Goal: Task Accomplishment & Management: Manage account settings

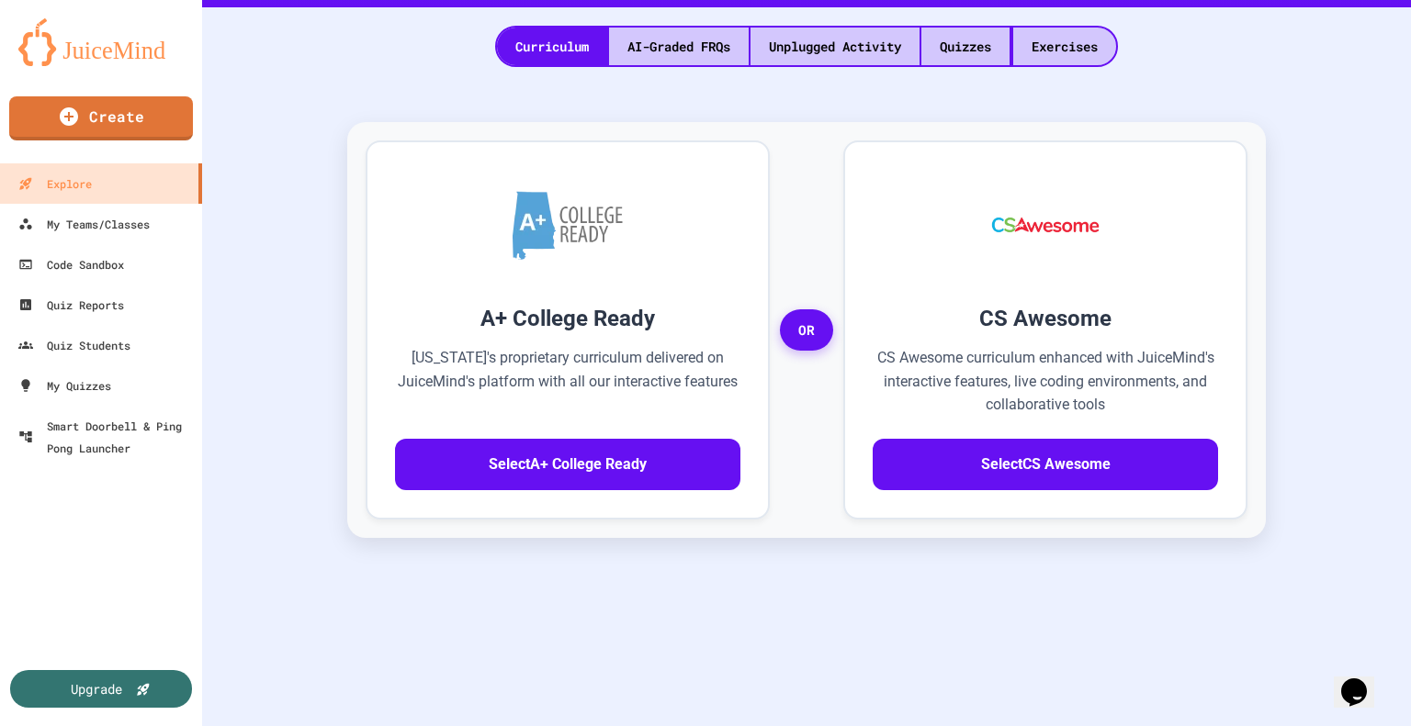
scroll to position [406, 0]
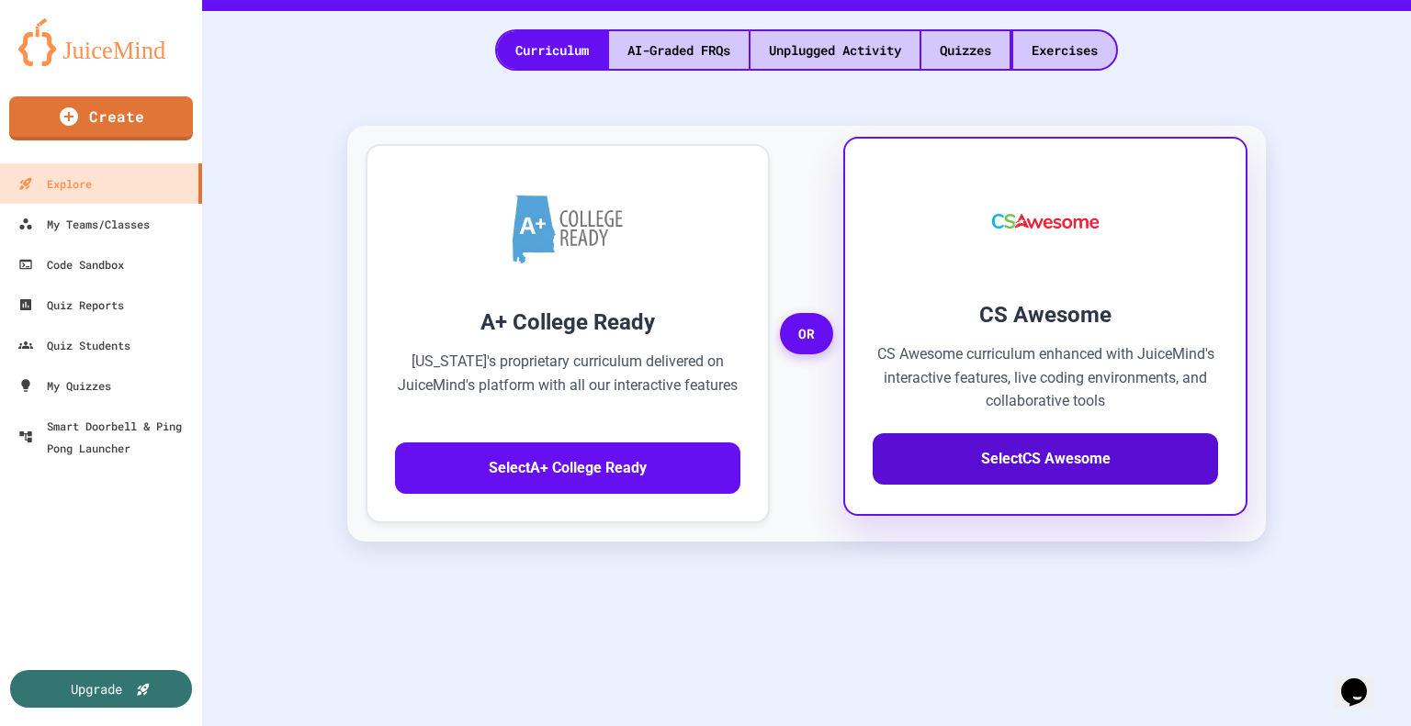
click at [1026, 473] on button "Select CS Awesome" at bounding box center [1044, 458] width 345 height 51
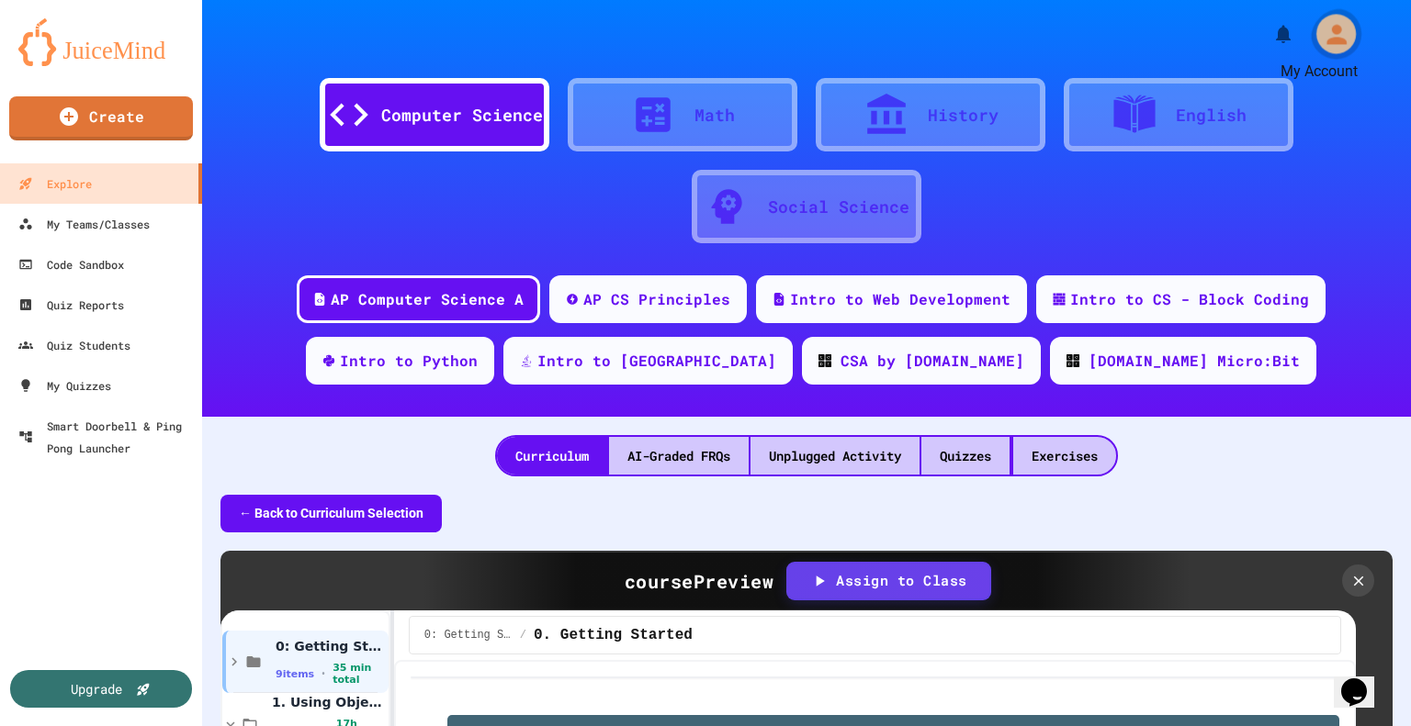
click at [1331, 33] on icon "My Account" at bounding box center [1335, 33] width 29 height 29
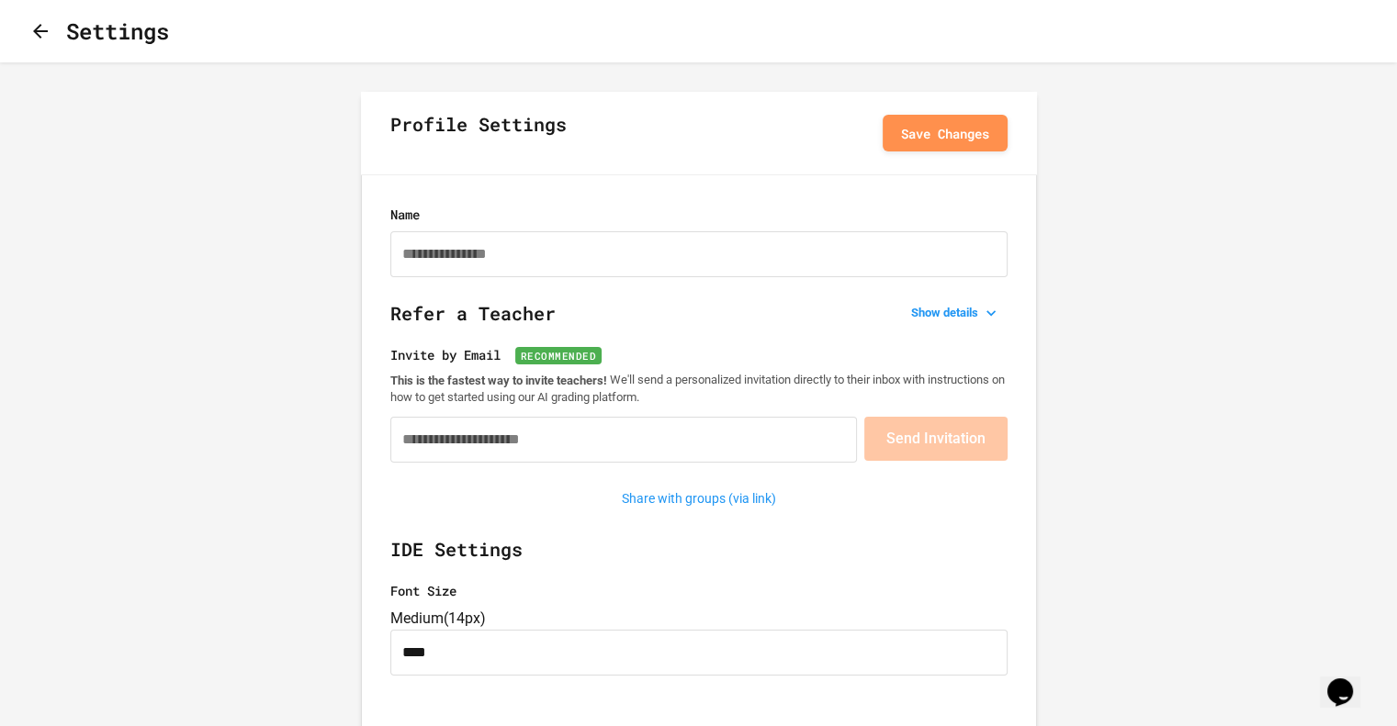
type input "**********"
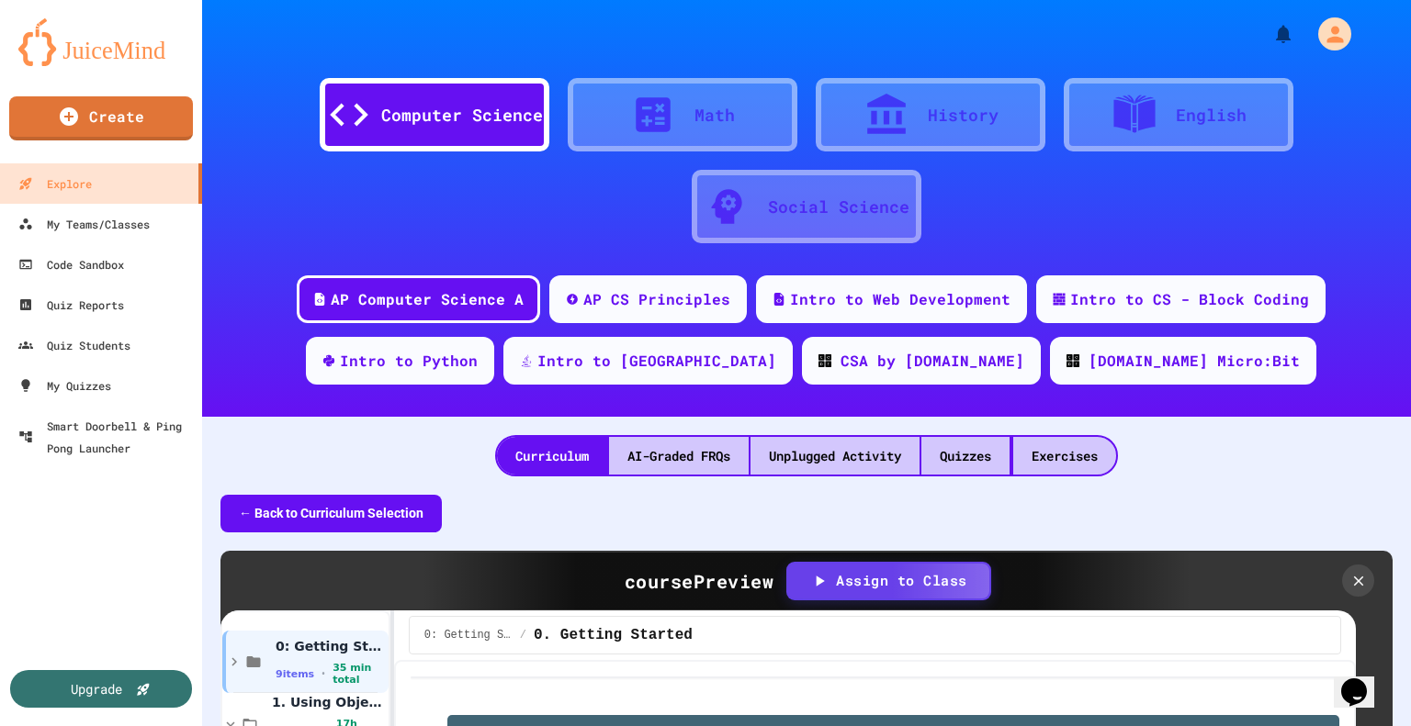
scroll to position [315, 0]
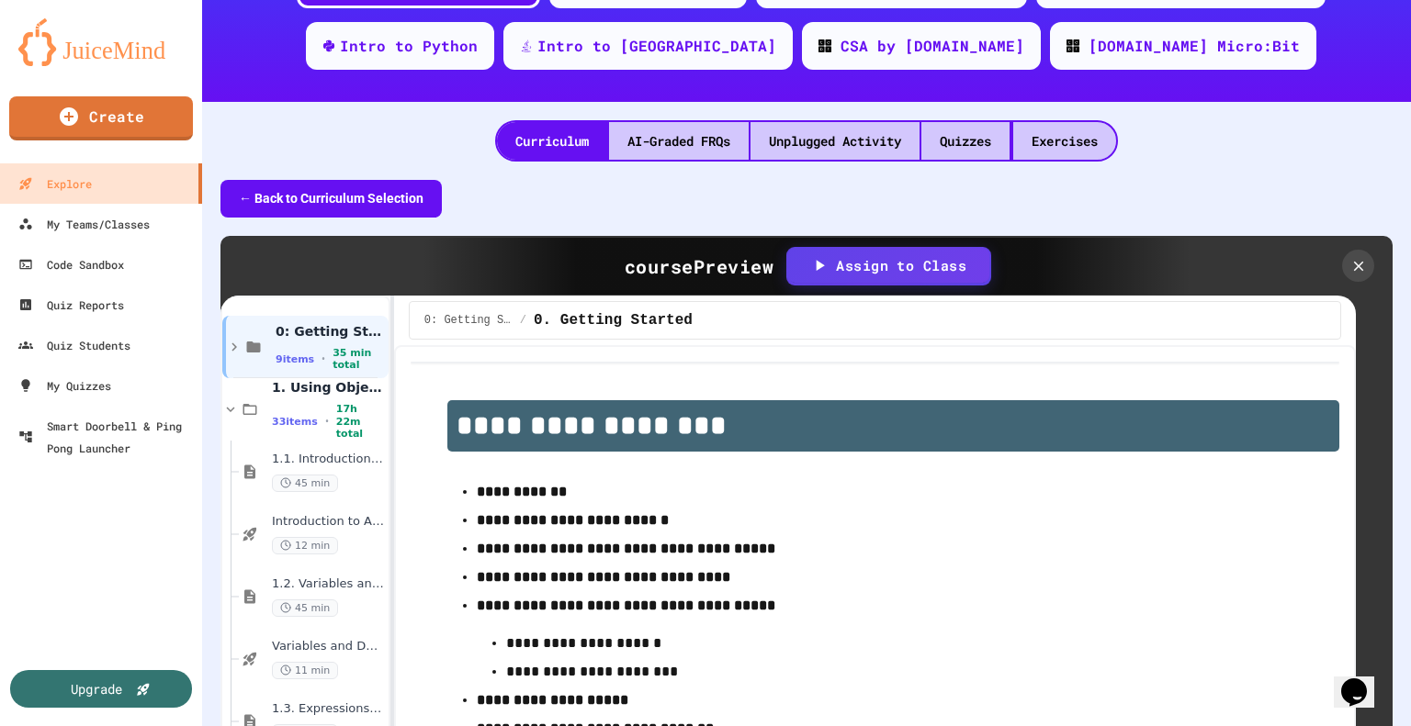
click at [820, 271] on icon at bounding box center [819, 265] width 18 height 18
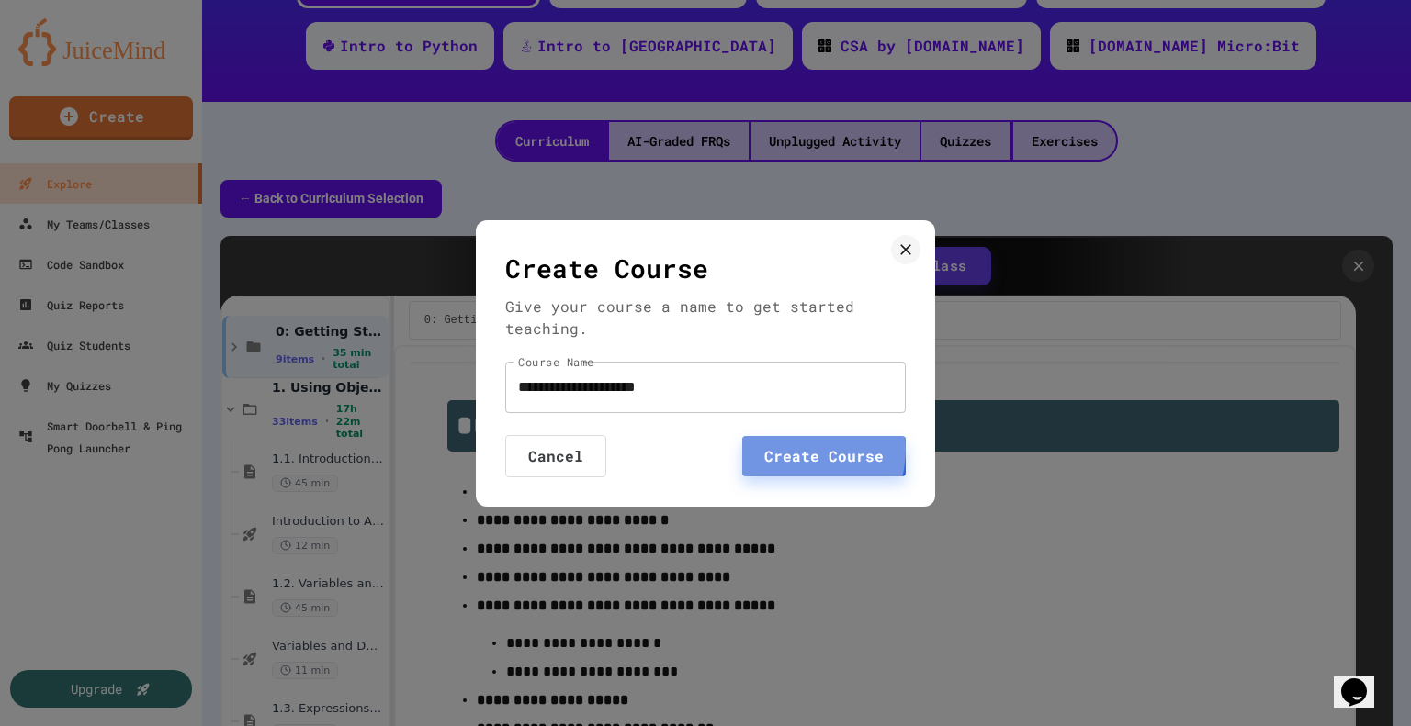
click at [791, 449] on button "Create Course" at bounding box center [823, 456] width 163 height 40
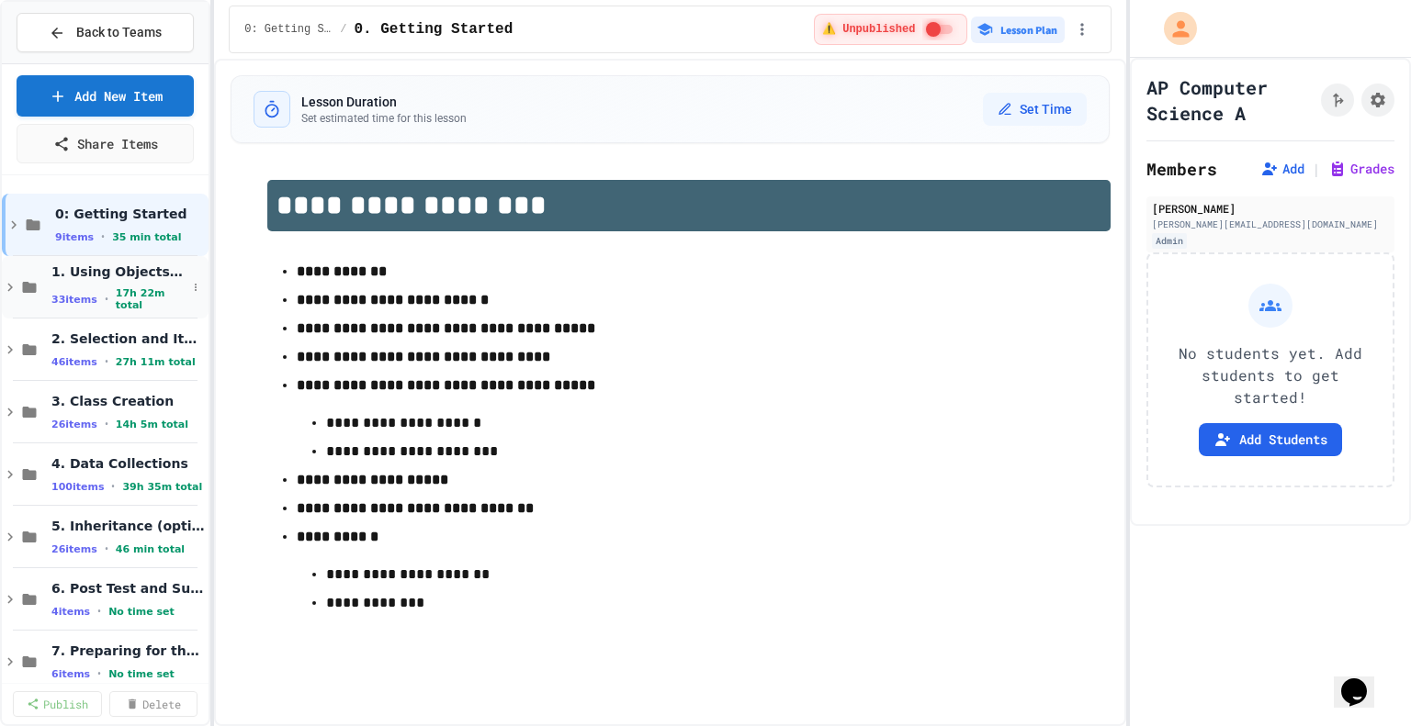
click at [9, 275] on div "1. Using Objects and Methods 33 items • 17h 22m total" at bounding box center [105, 287] width 207 height 62
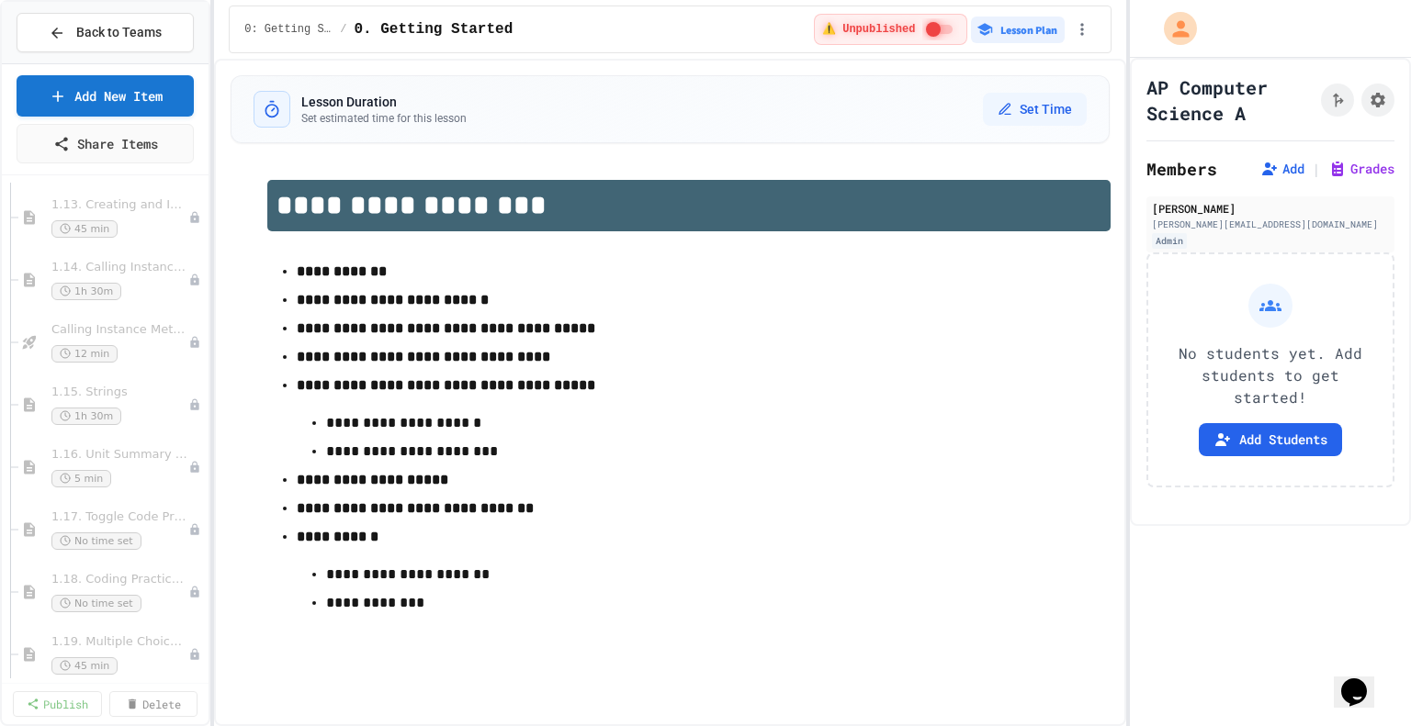
scroll to position [1256, 0]
click at [173, 403] on icon at bounding box center [177, 405] width 8 height 11
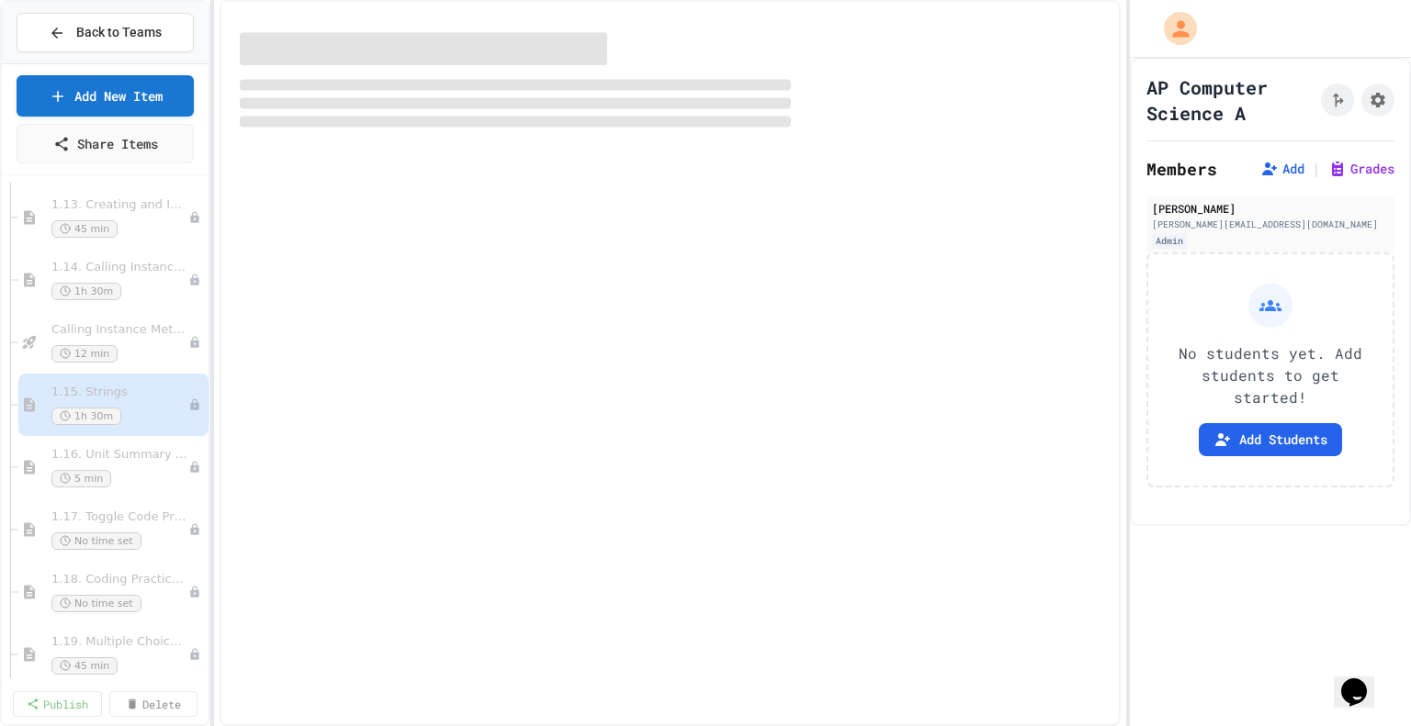
select select "***"
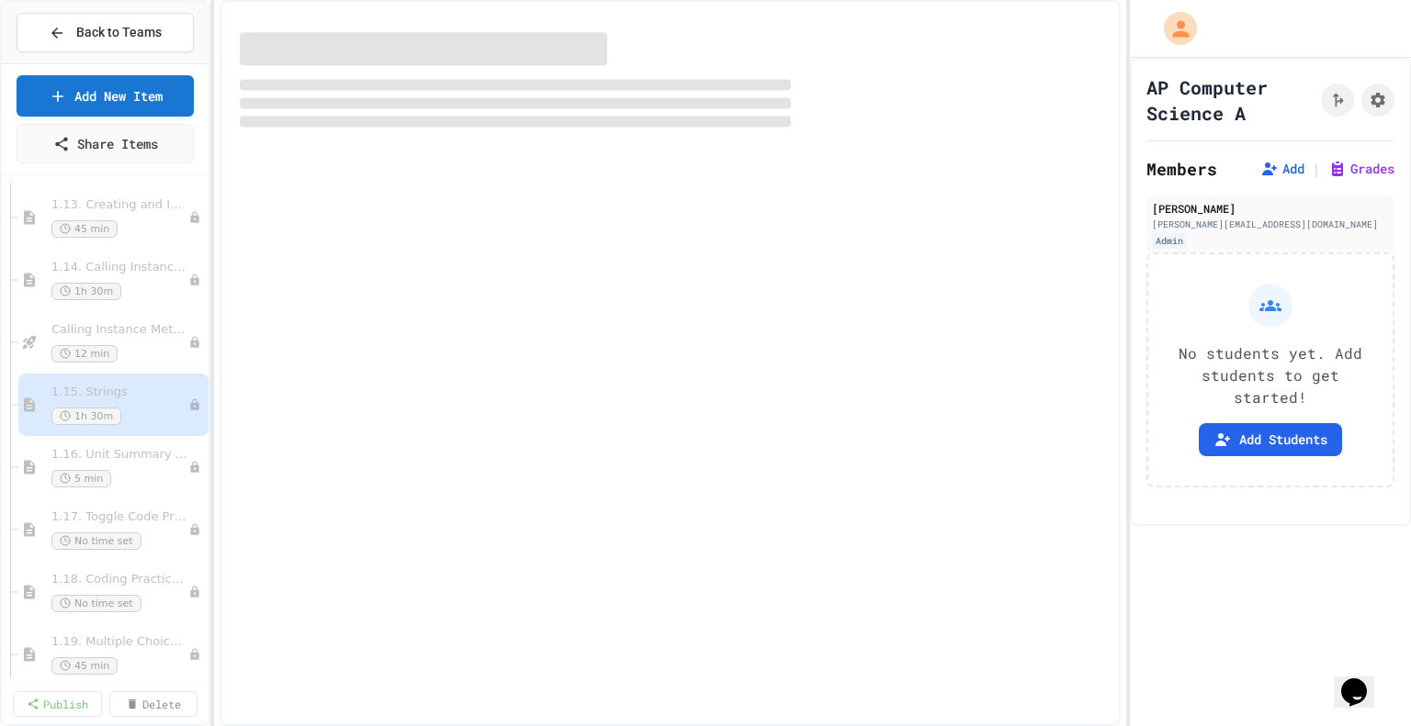
select select "***"
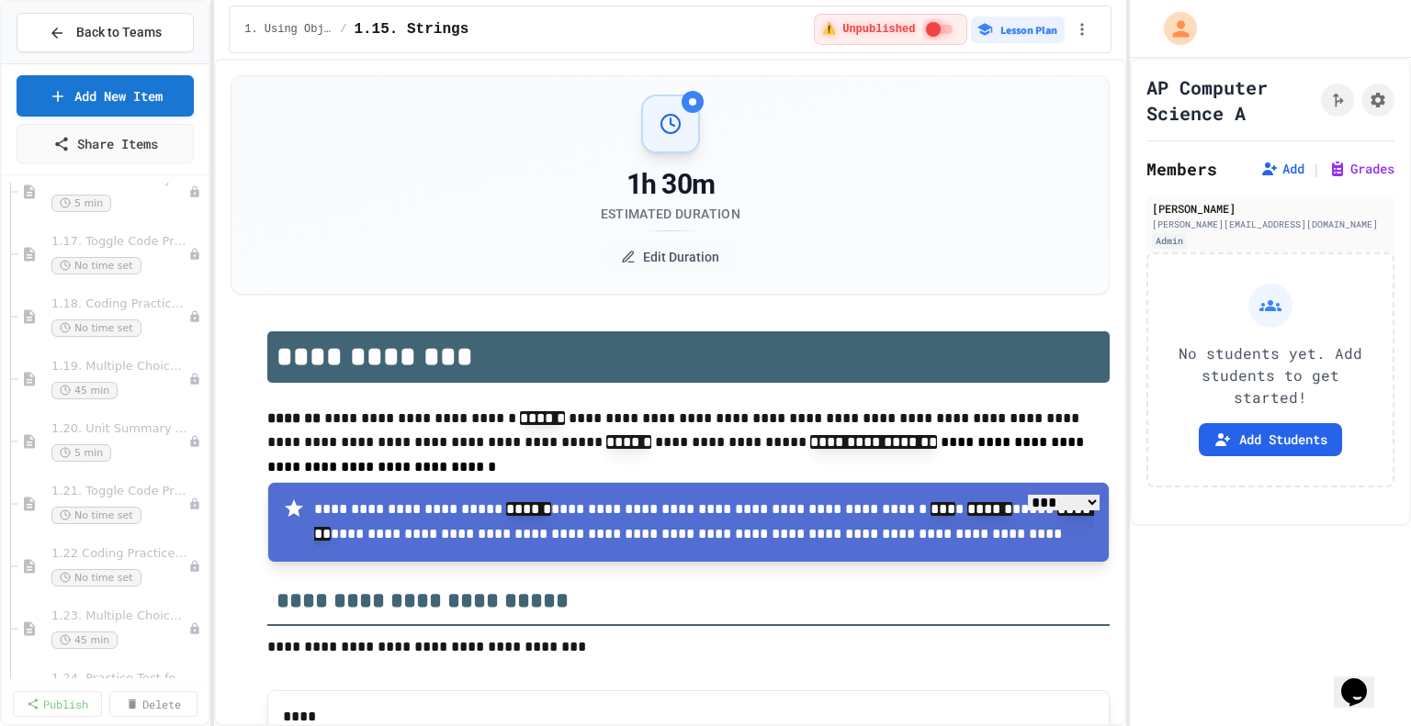
scroll to position [1532, 0]
click at [140, 297] on span "1.18. Coding Practice 1a (1.1-1.6)" at bounding box center [110, 305] width 118 height 16
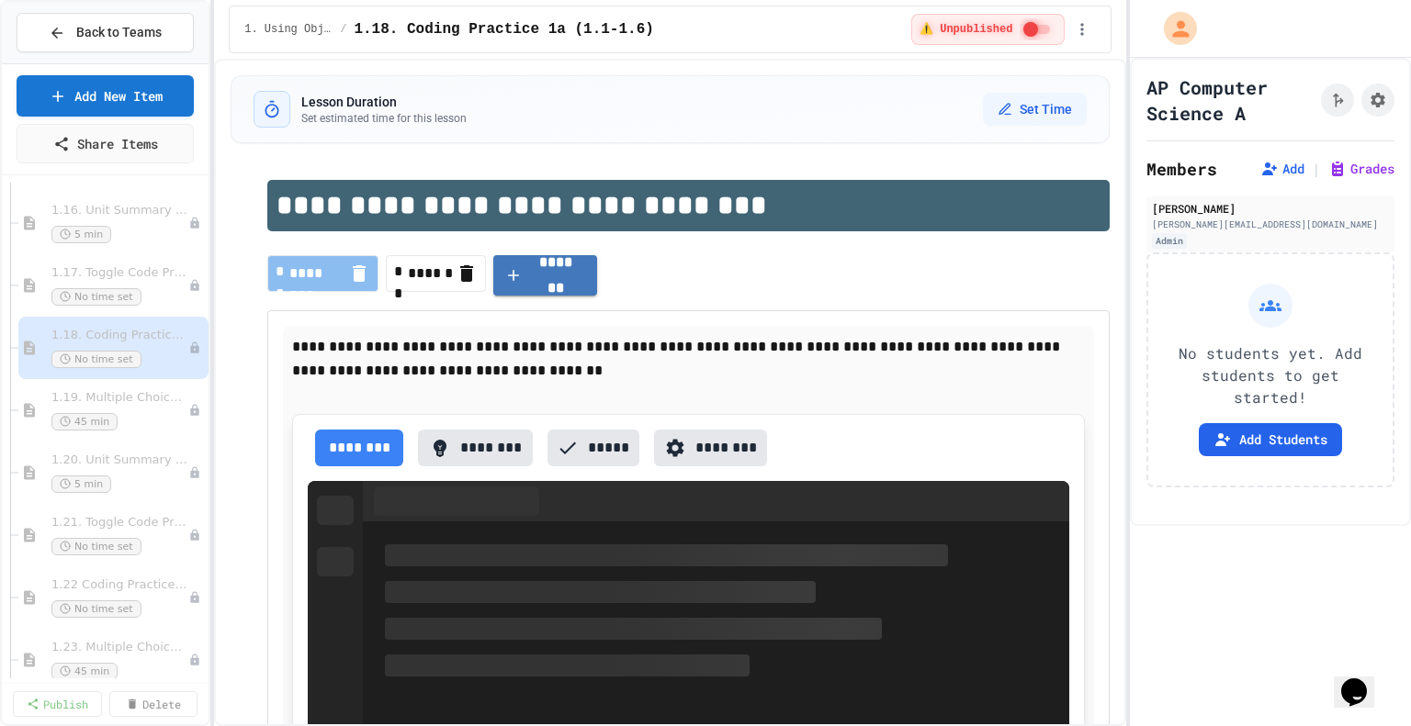
scroll to position [1499, 0]
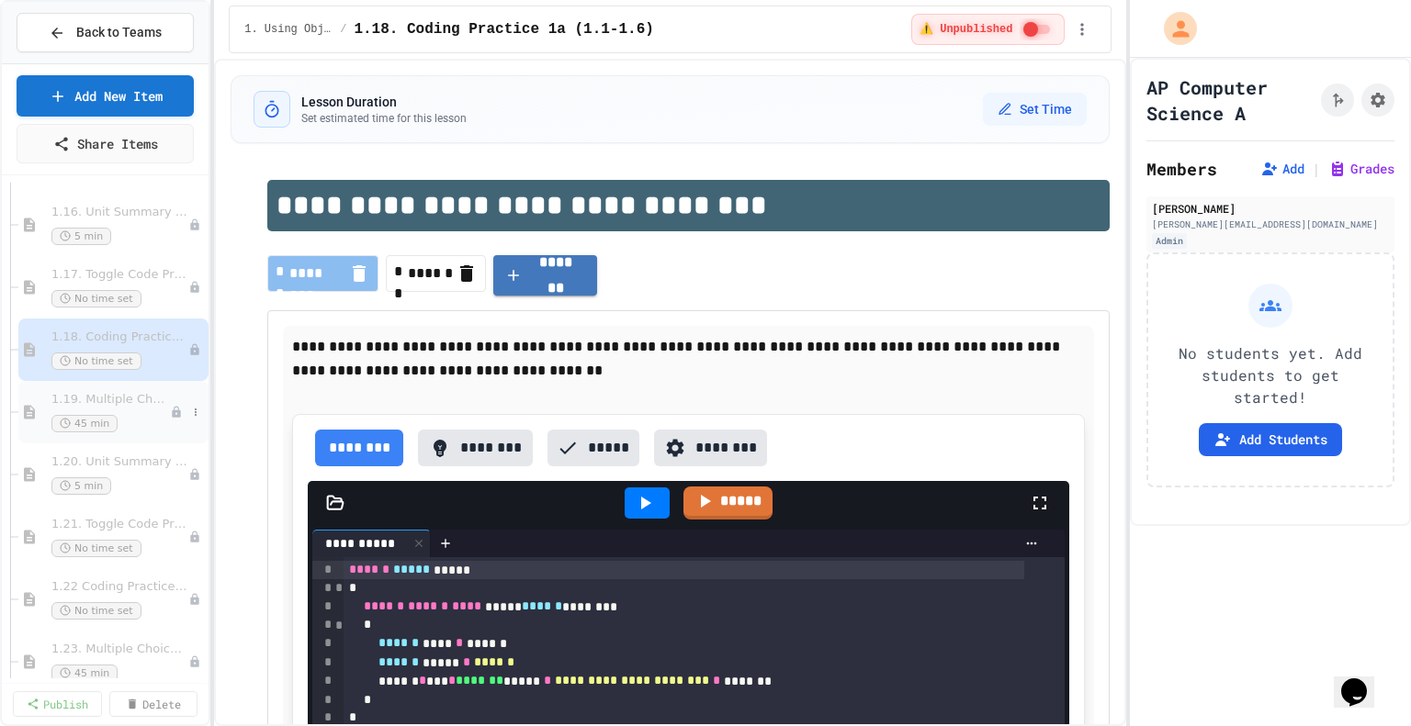
click at [129, 400] on span "1.19. Multiple Choice Exercises for Unit 1a (1.1-1.6)" at bounding box center [110, 400] width 118 height 16
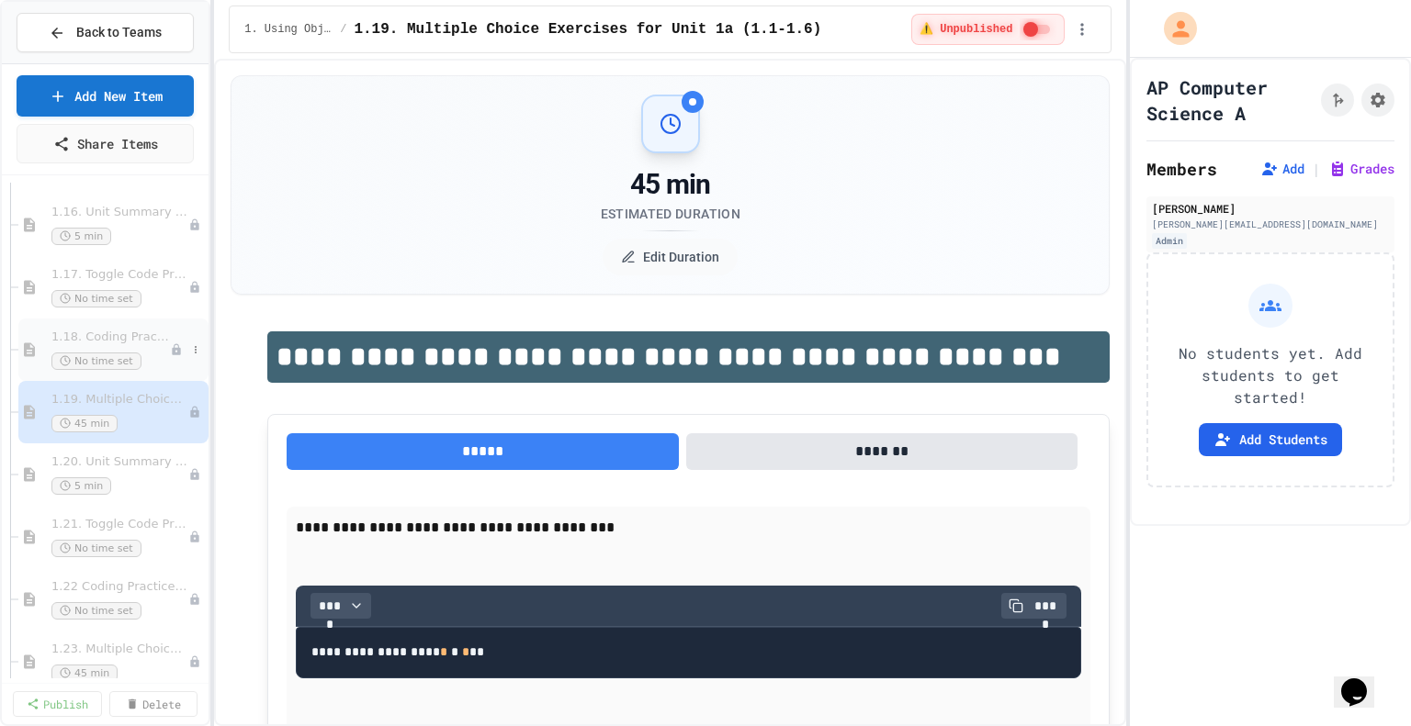
click at [141, 361] on div "No time set" at bounding box center [110, 361] width 118 height 17
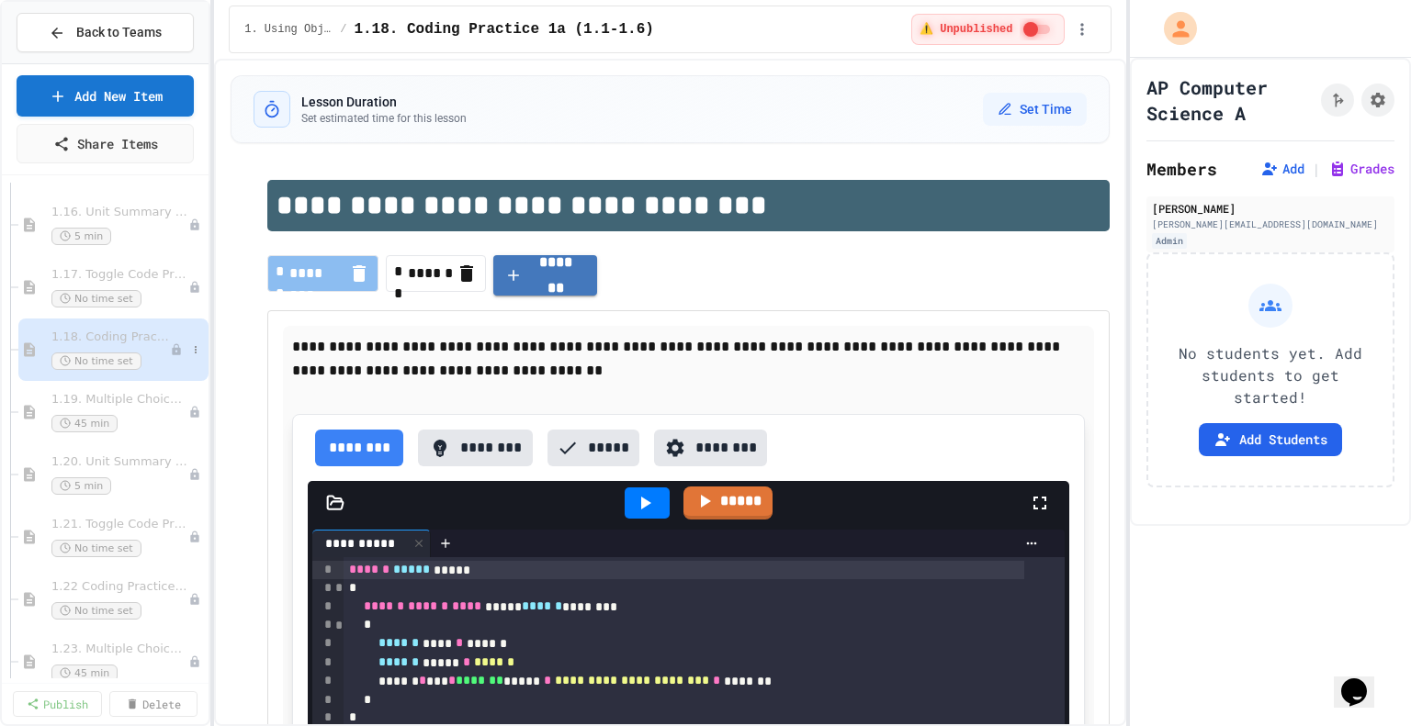
click at [152, 353] on div "No time set" at bounding box center [110, 361] width 118 height 17
click at [173, 346] on icon at bounding box center [177, 349] width 8 height 11
click at [187, 346] on button at bounding box center [195, 350] width 18 height 18
click at [132, 447] on button "Publish" at bounding box center [144, 447] width 141 height 33
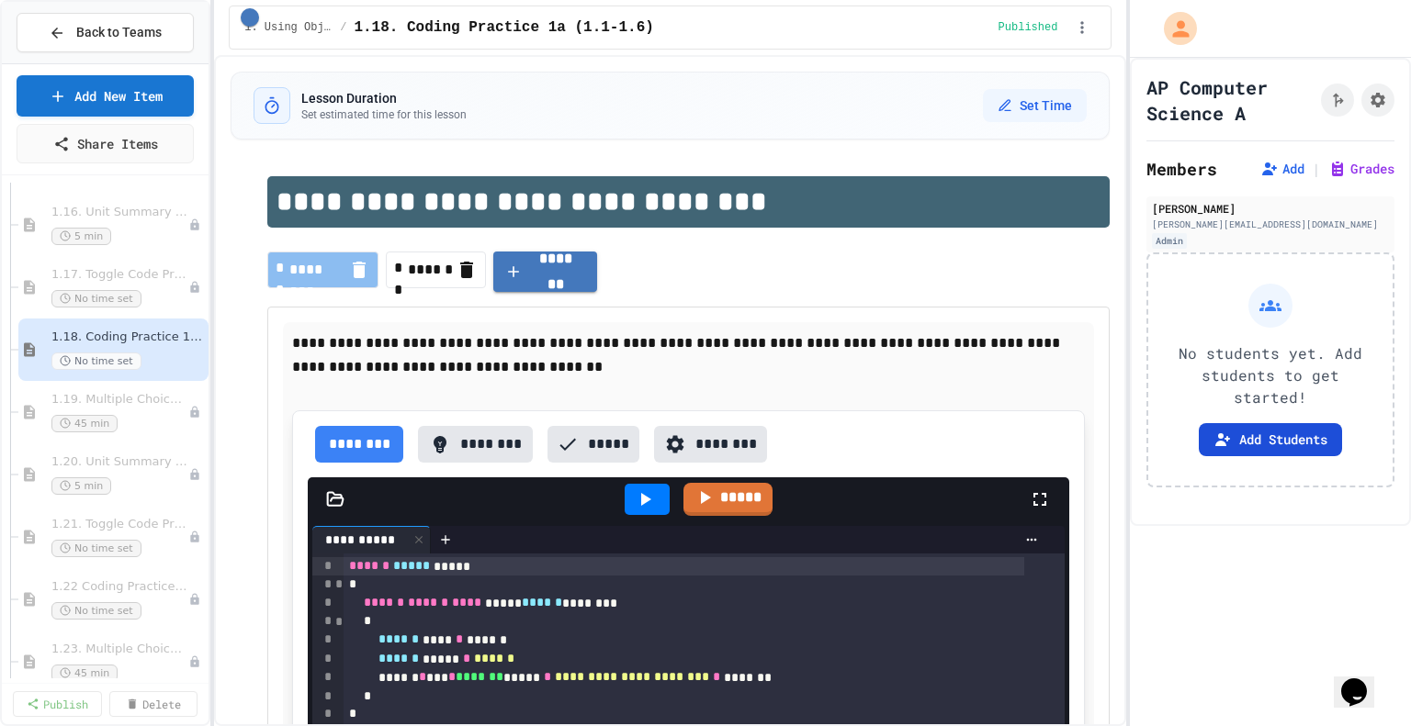
click at [1275, 454] on button "Add Students" at bounding box center [1270, 439] width 143 height 33
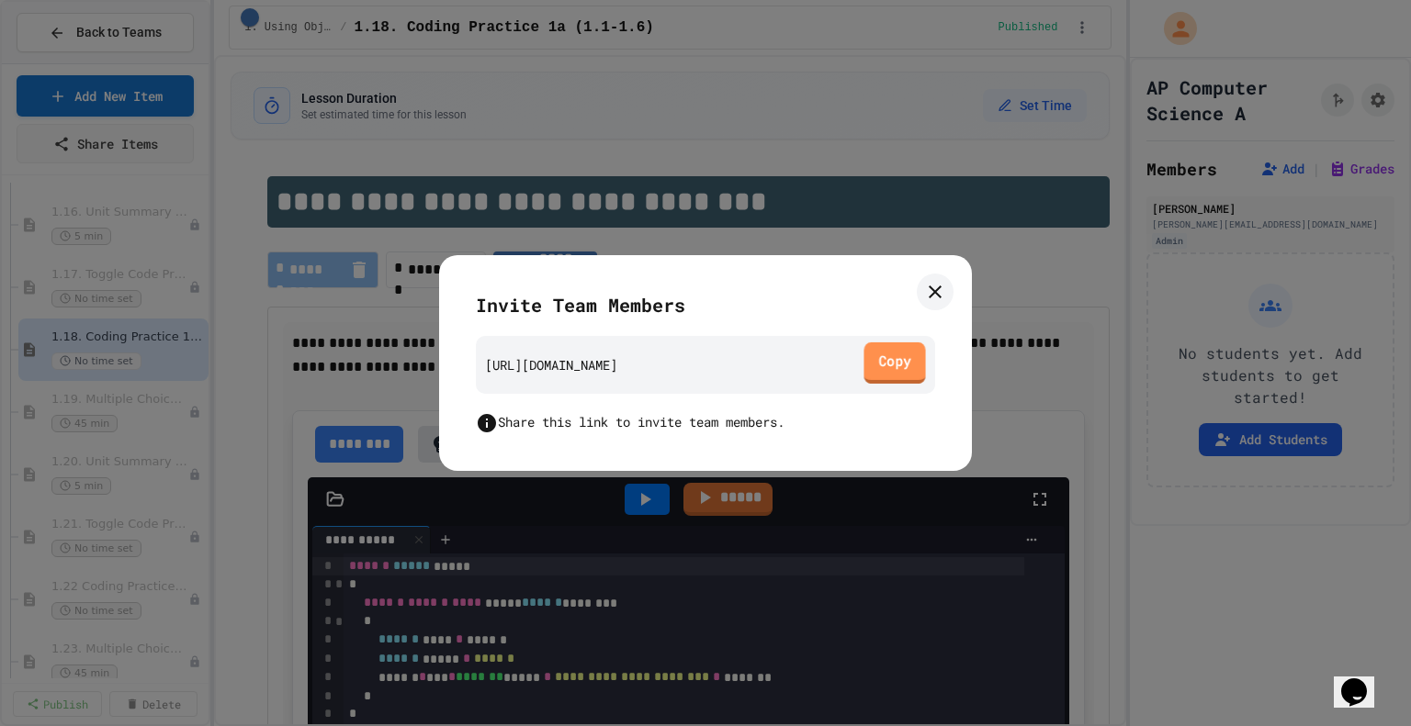
click at [900, 366] on link "Copy" at bounding box center [894, 363] width 62 height 41
click at [933, 294] on icon at bounding box center [935, 292] width 13 height 13
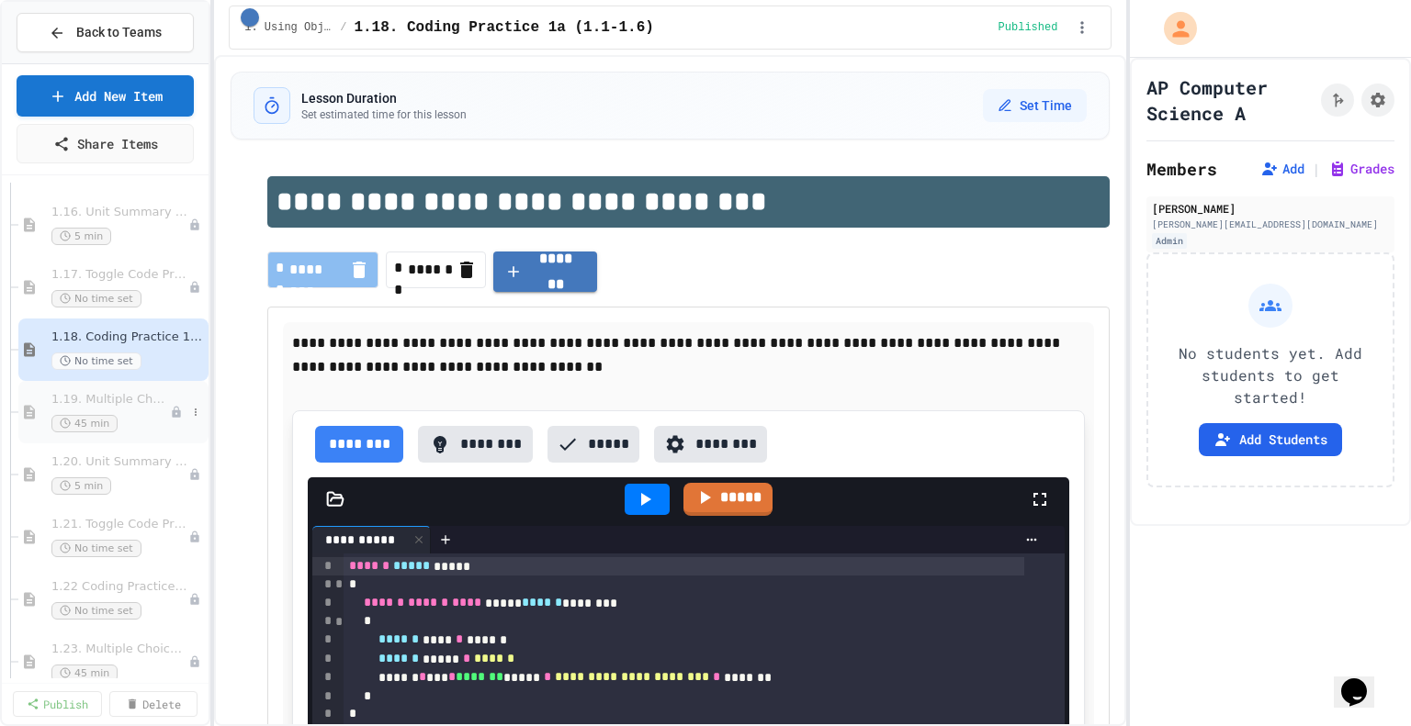
click at [139, 416] on div "45 min" at bounding box center [110, 423] width 118 height 17
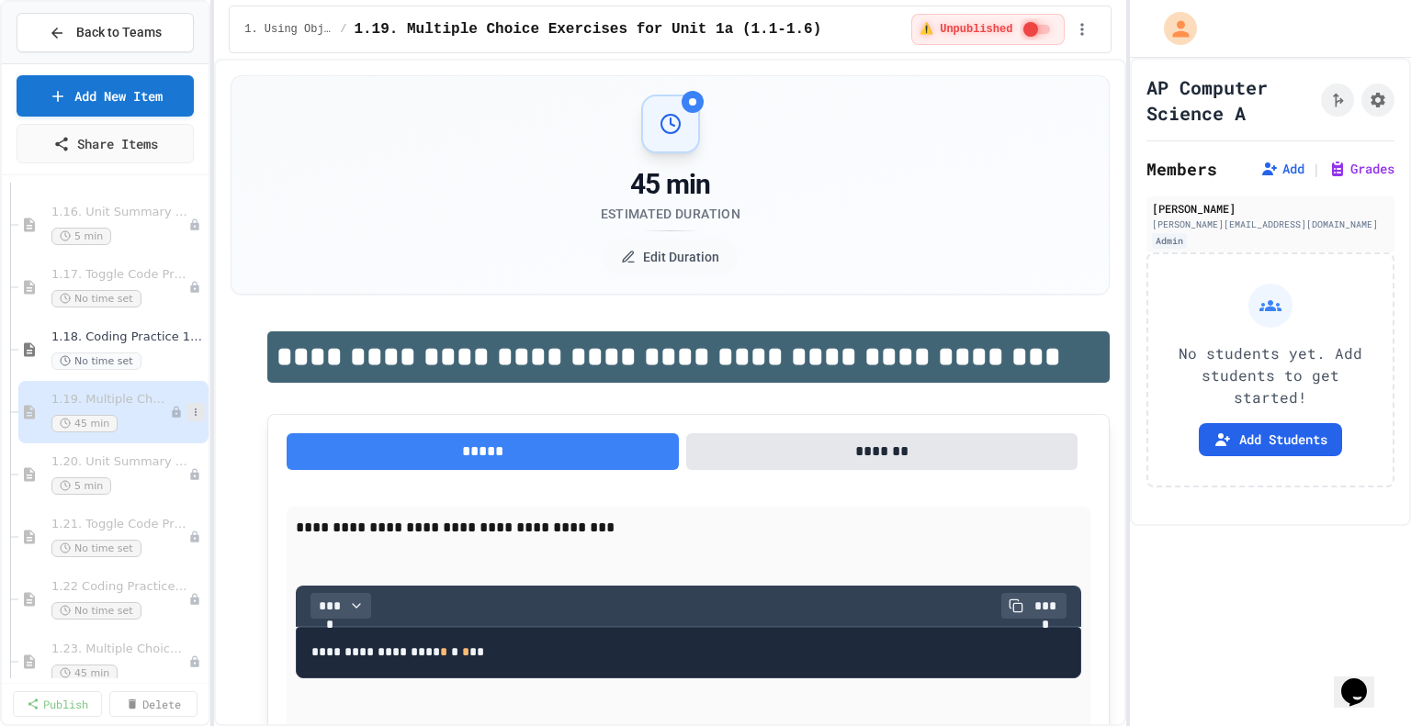
click at [190, 409] on icon at bounding box center [195, 412] width 11 height 11
click at [132, 517] on button "Publish" at bounding box center [144, 509] width 141 height 33
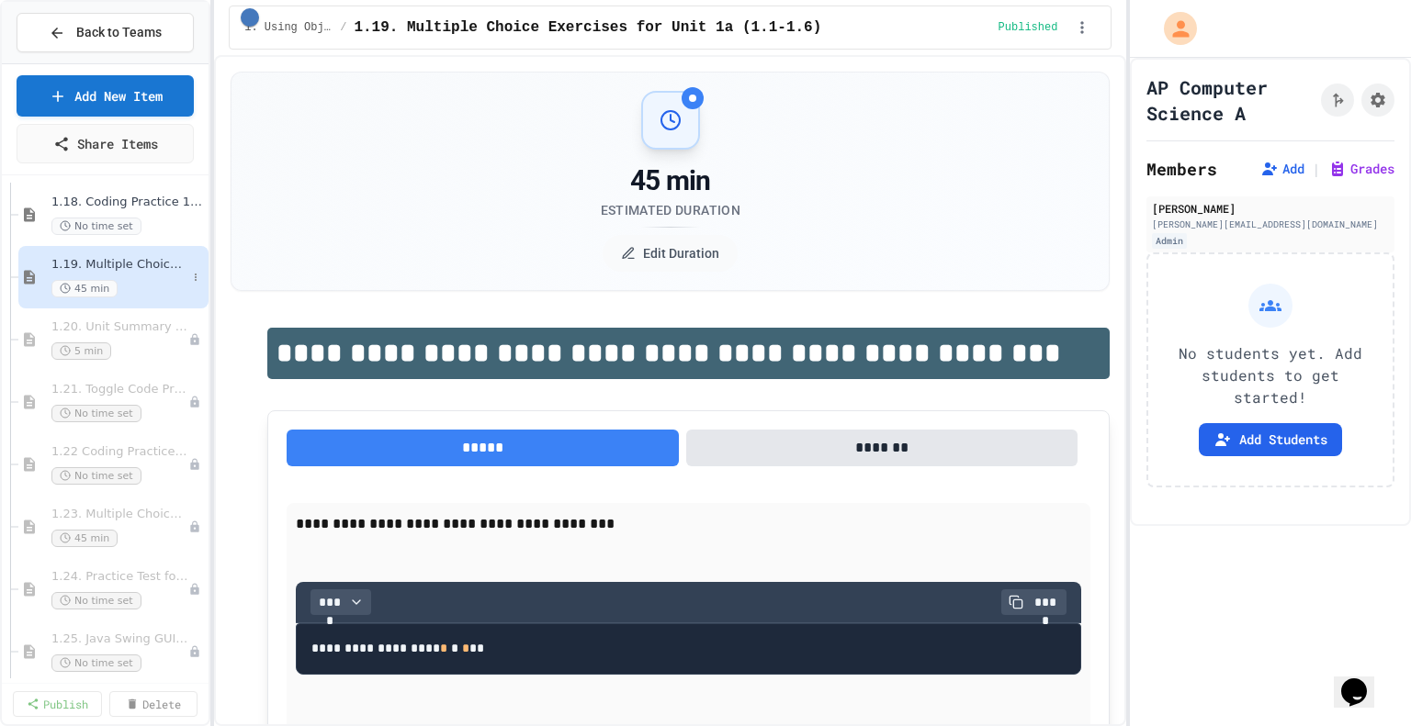
scroll to position [1637, 0]
click at [149, 210] on div "1.18. Coding Practice 1a (1.1-1.6) No time set" at bounding box center [118, 212] width 135 height 40
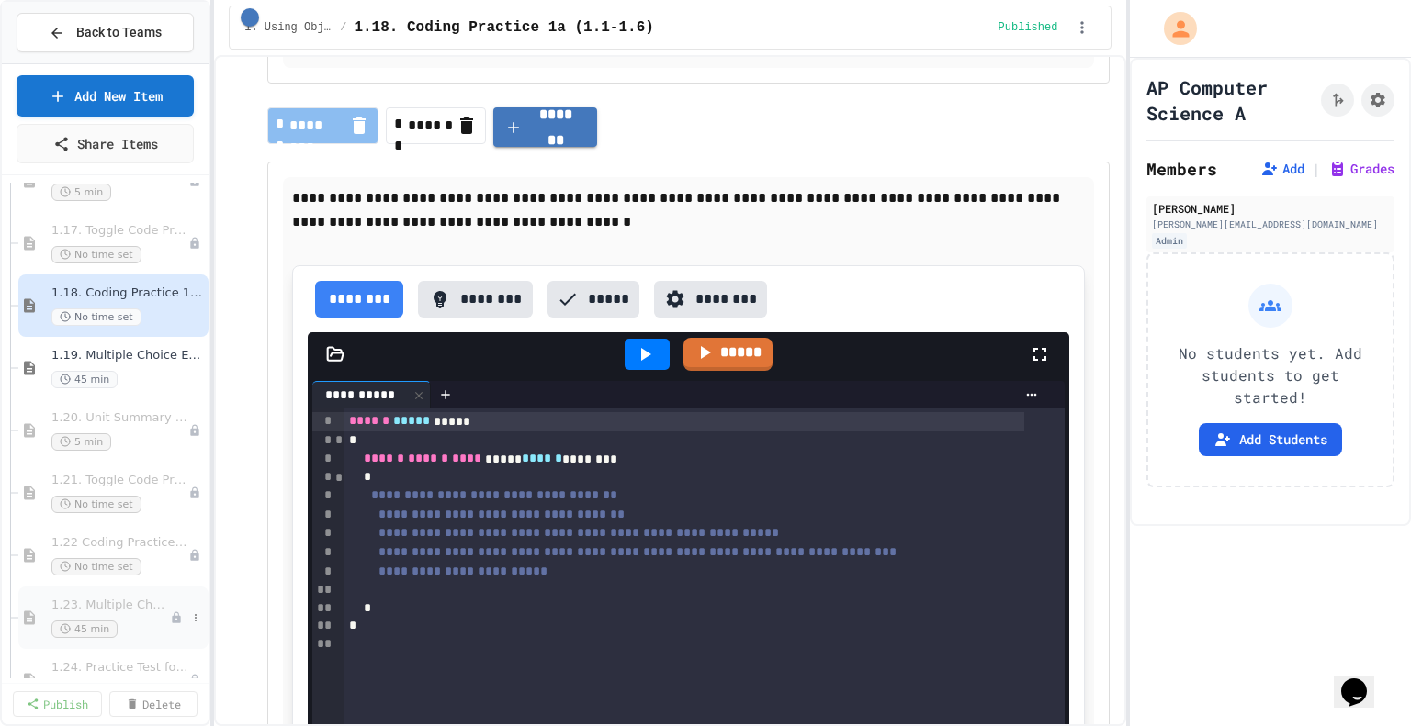
scroll to position [1543, 0]
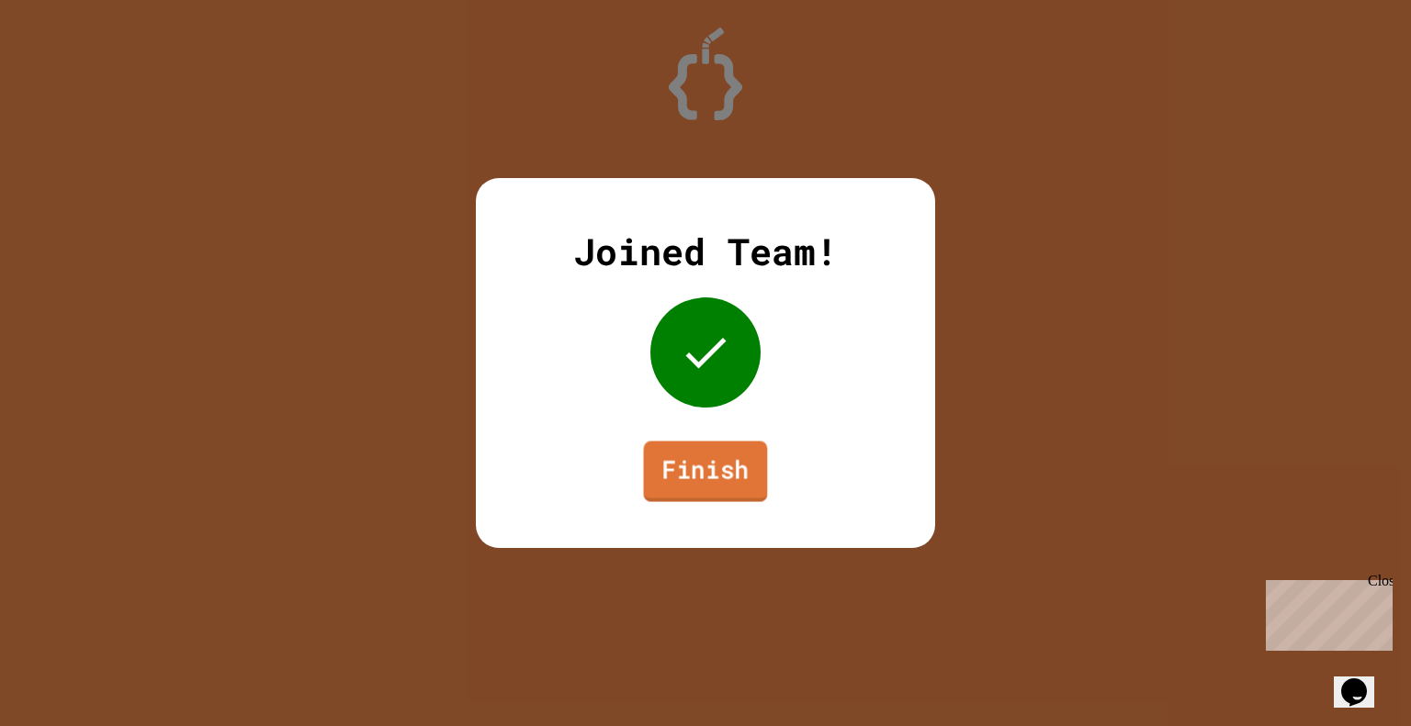
click at [711, 490] on link "Finish" at bounding box center [706, 472] width 124 height 61
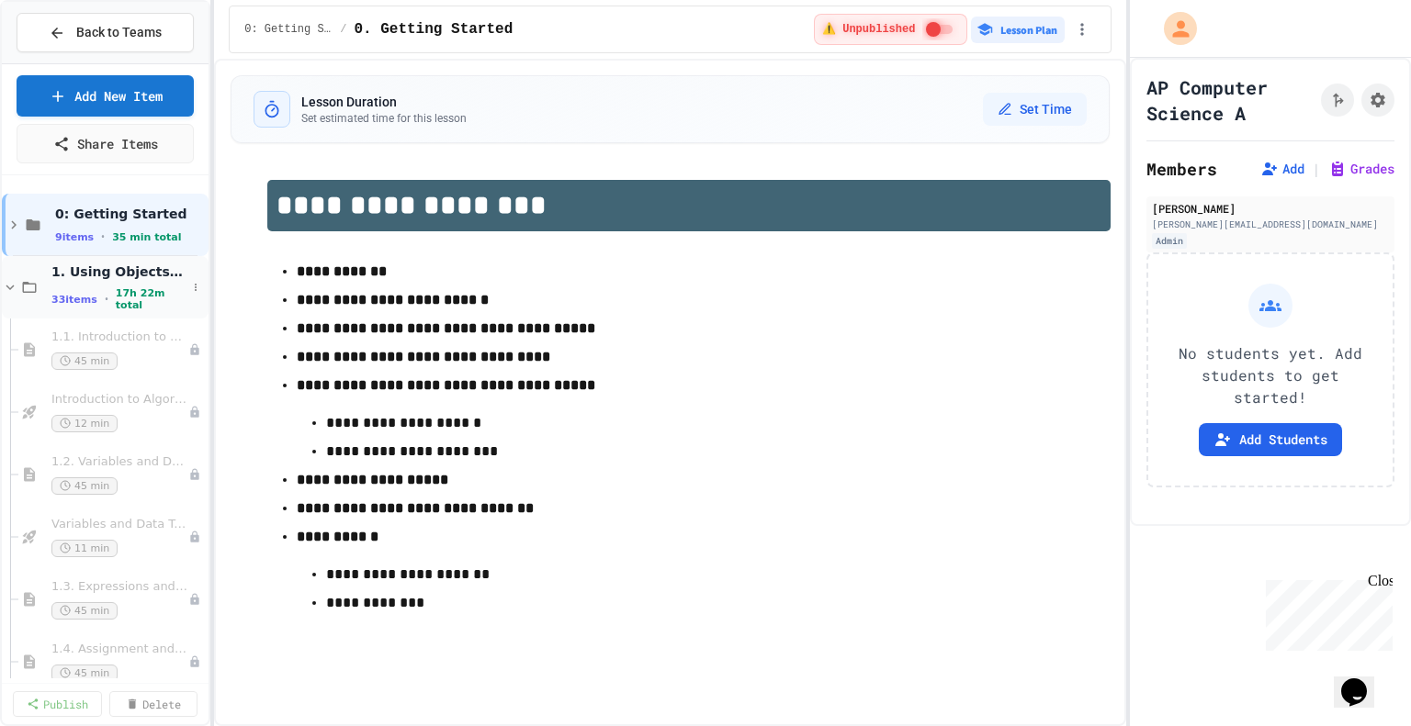
click at [107, 272] on span "1. Using Objects and Methods" at bounding box center [118, 272] width 135 height 17
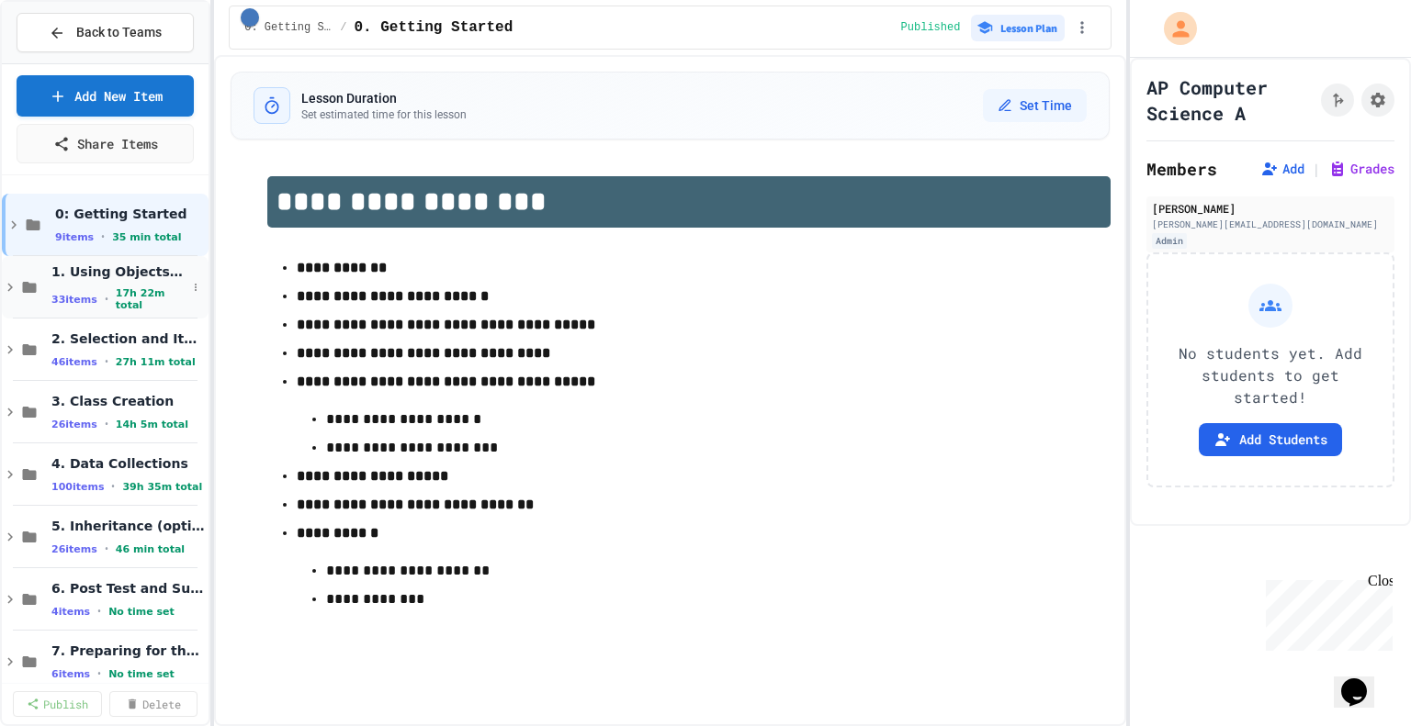
click at [4, 279] on icon at bounding box center [10, 287] width 17 height 17
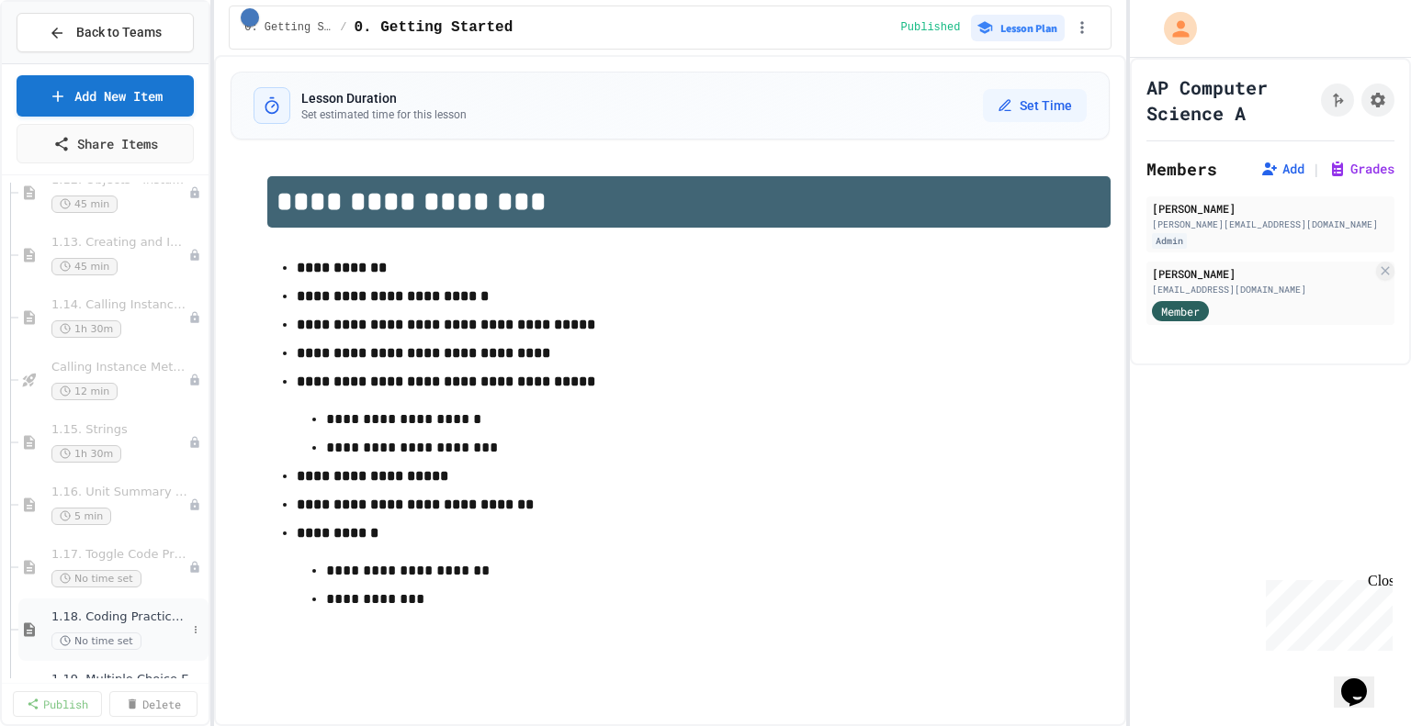
scroll to position [1210, 0]
click at [96, 251] on span "1.13. Creating and Initializing Objects: Constructors" at bounding box center [110, 251] width 118 height 16
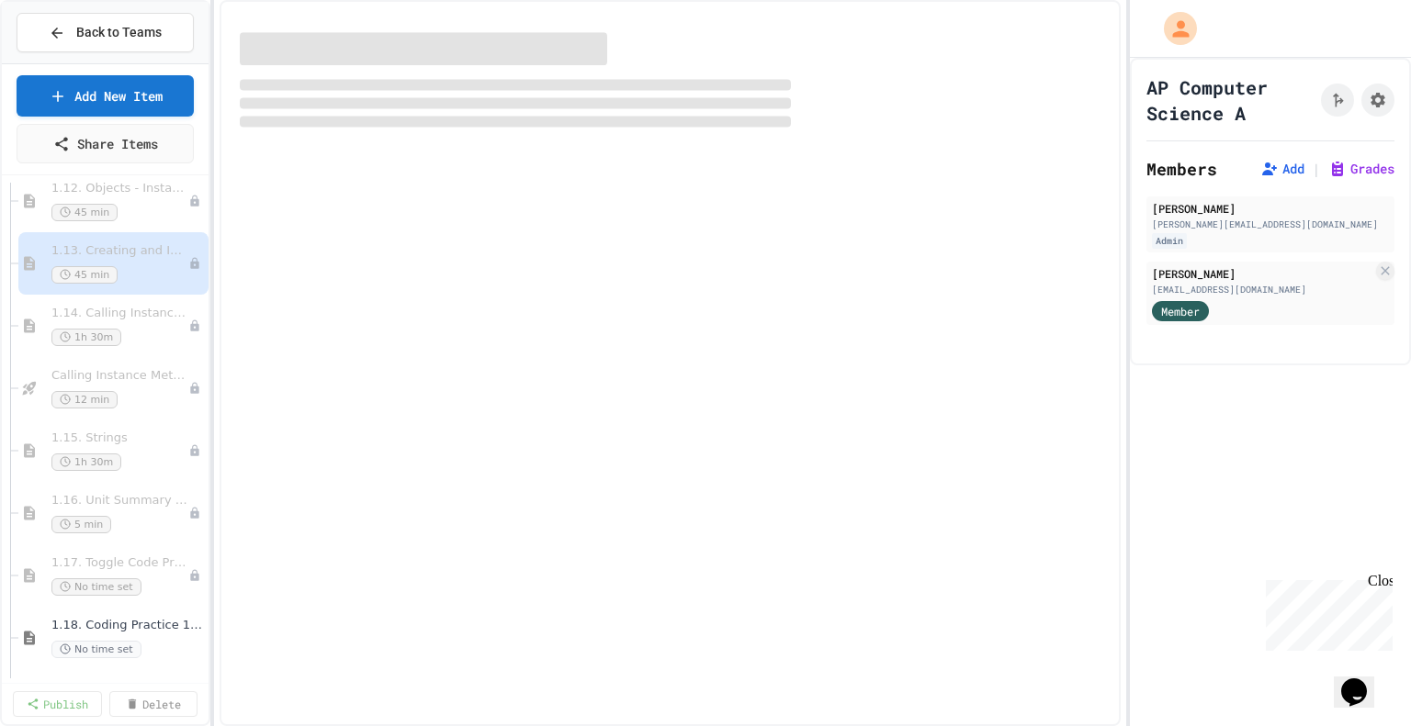
select select "***"
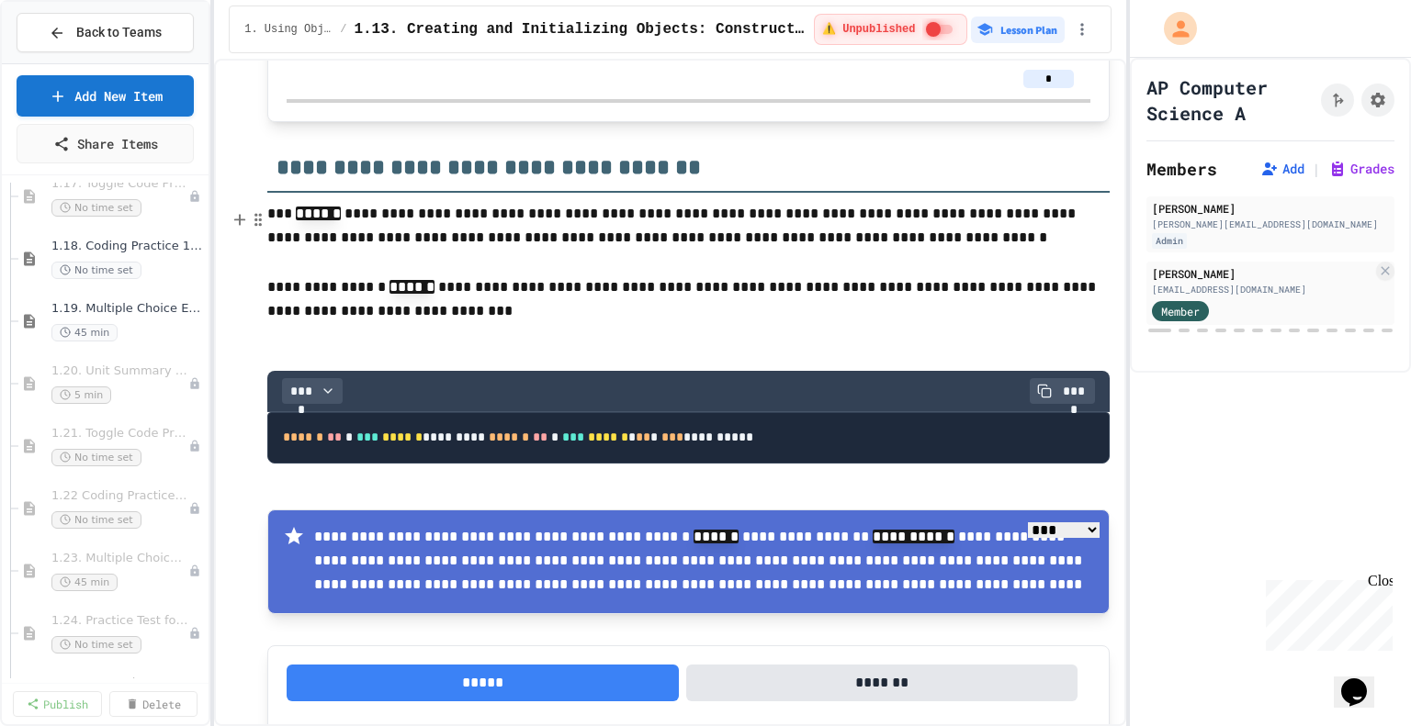
scroll to position [1589, 0]
click at [97, 373] on span "1.20. Unit Summary 1b (1.7-1.15)" at bounding box center [110, 373] width 118 height 16
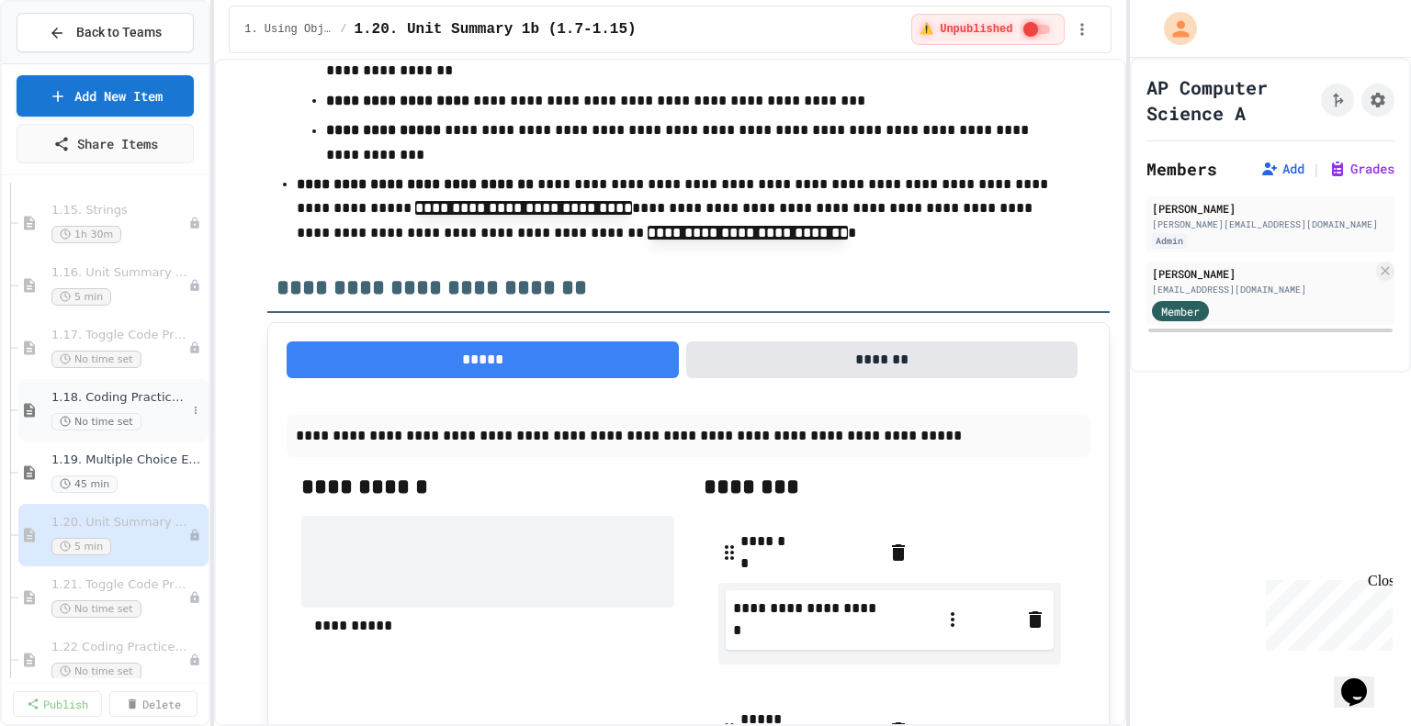
scroll to position [1433, 0]
click at [121, 278] on span "1.16. Unit Summary 1a (1.1-1.6)" at bounding box center [110, 279] width 118 height 16
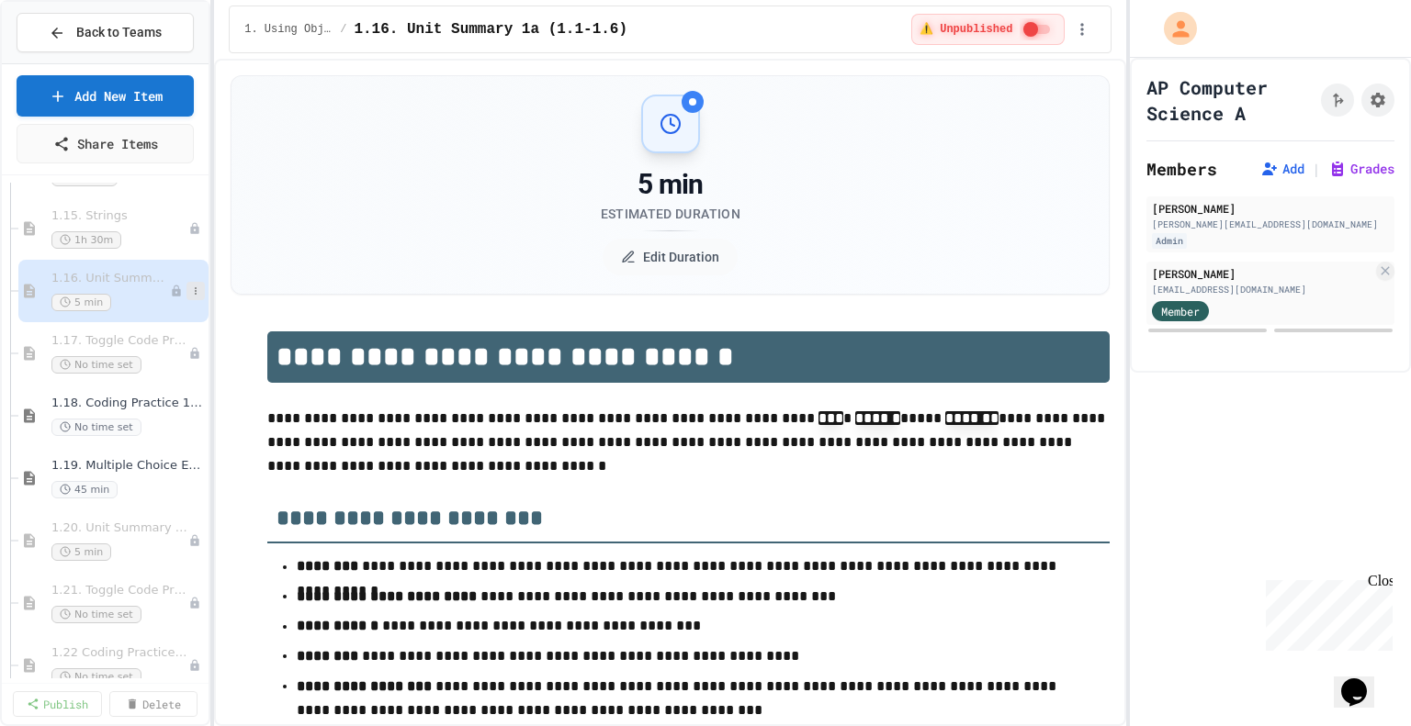
click at [190, 289] on icon at bounding box center [195, 291] width 11 height 11
click at [139, 379] on button "Publish" at bounding box center [144, 388] width 141 height 33
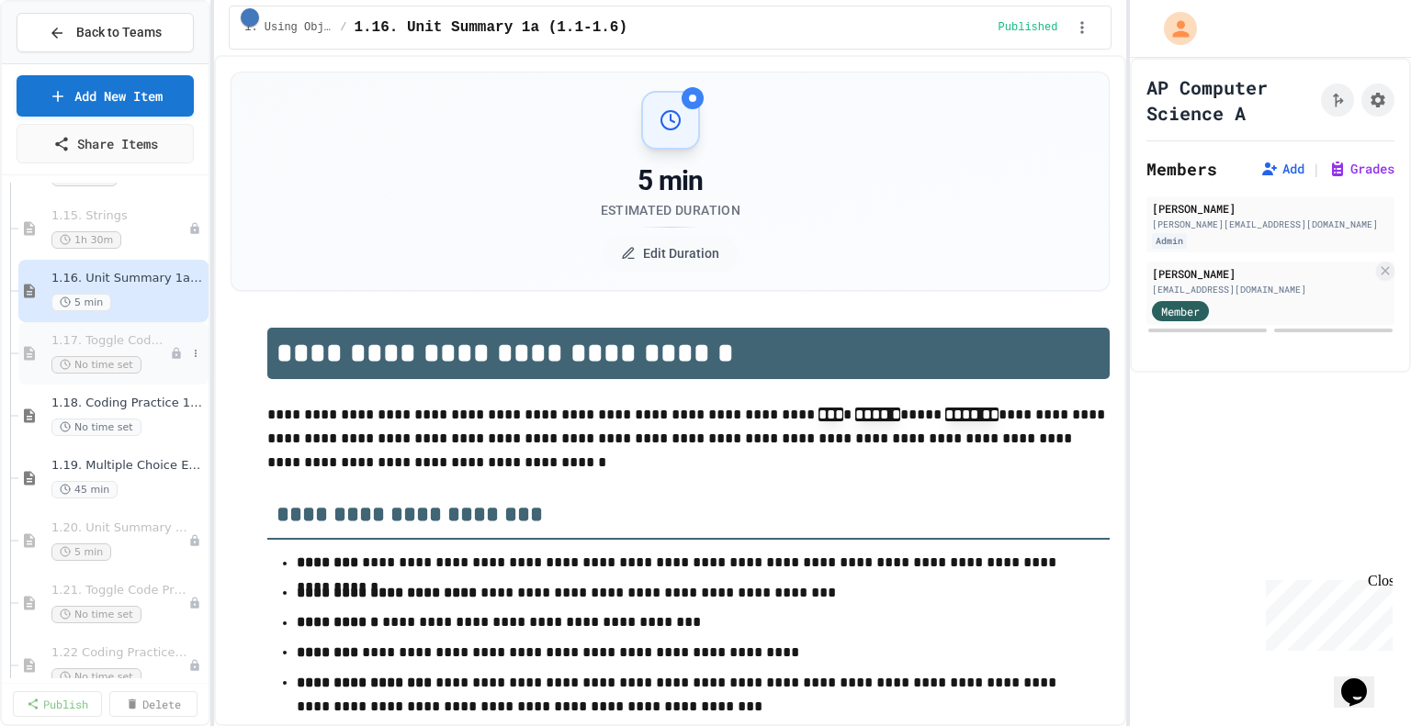
click at [134, 338] on span "1.17. Toggle Code Practice 1a (1.1-1.6)" at bounding box center [110, 341] width 118 height 16
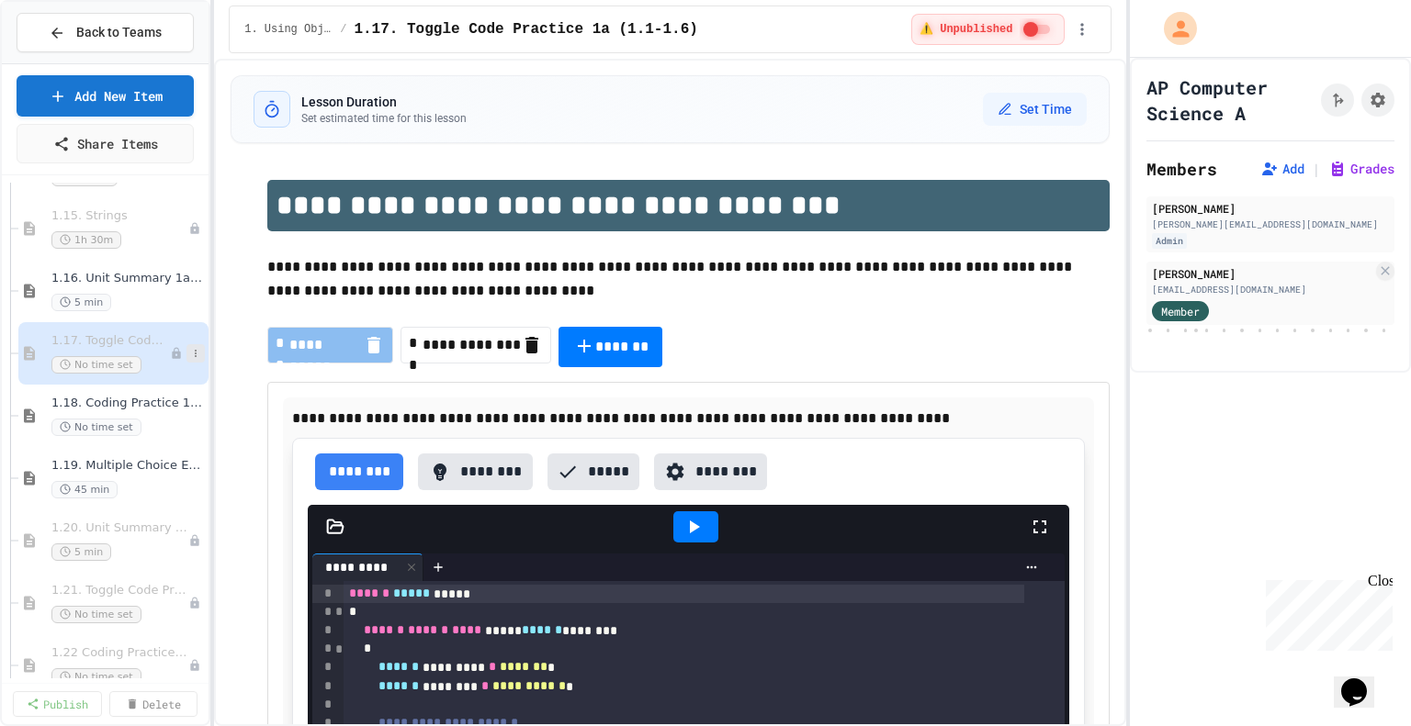
click at [190, 348] on icon at bounding box center [195, 353] width 11 height 11
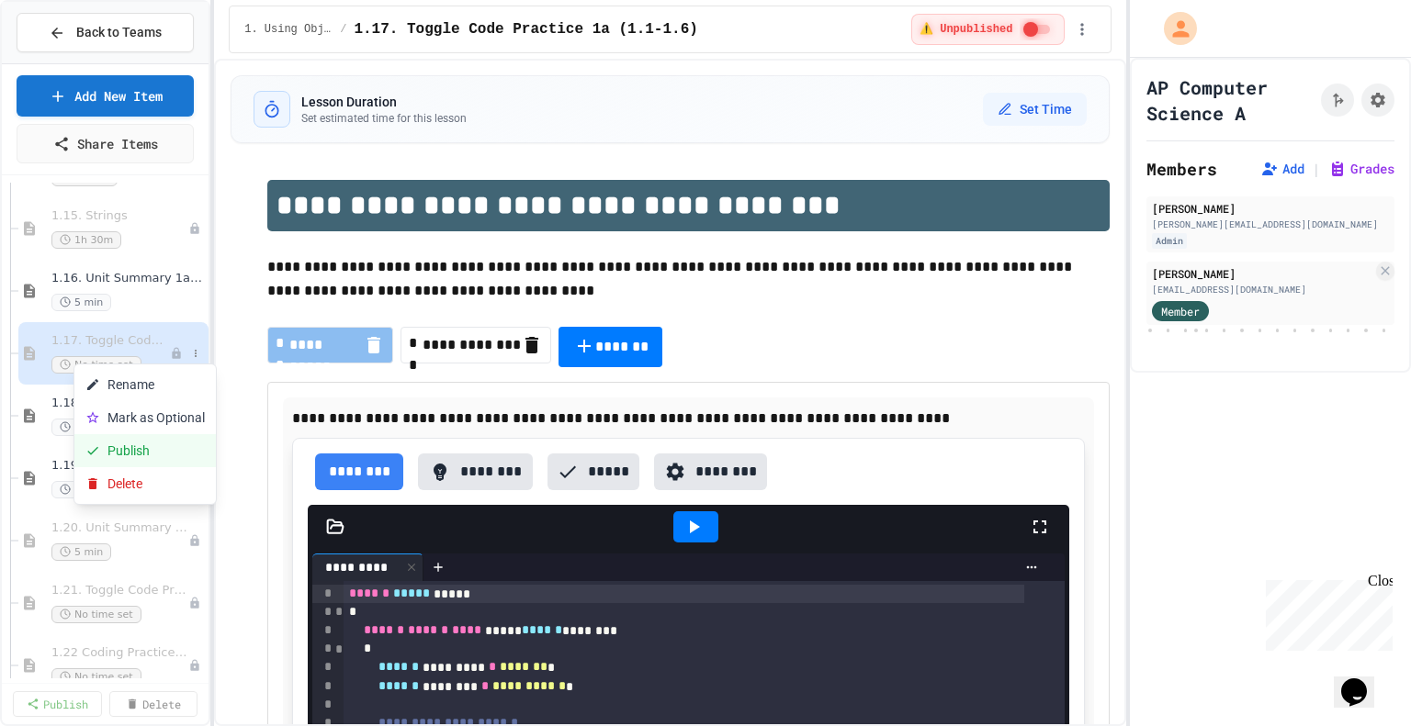
click at [141, 436] on button "Publish" at bounding box center [144, 450] width 141 height 33
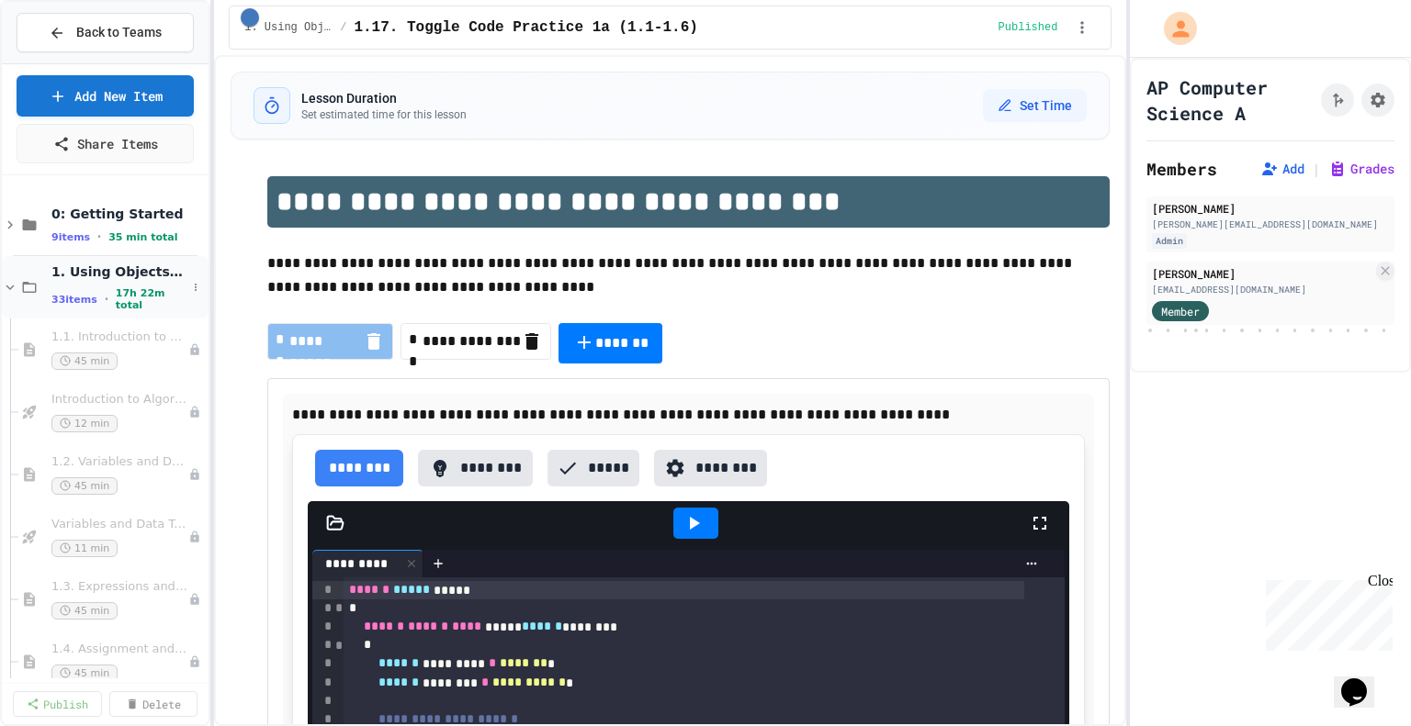
click at [110, 270] on span "1. Using Objects and Methods" at bounding box center [118, 272] width 135 height 17
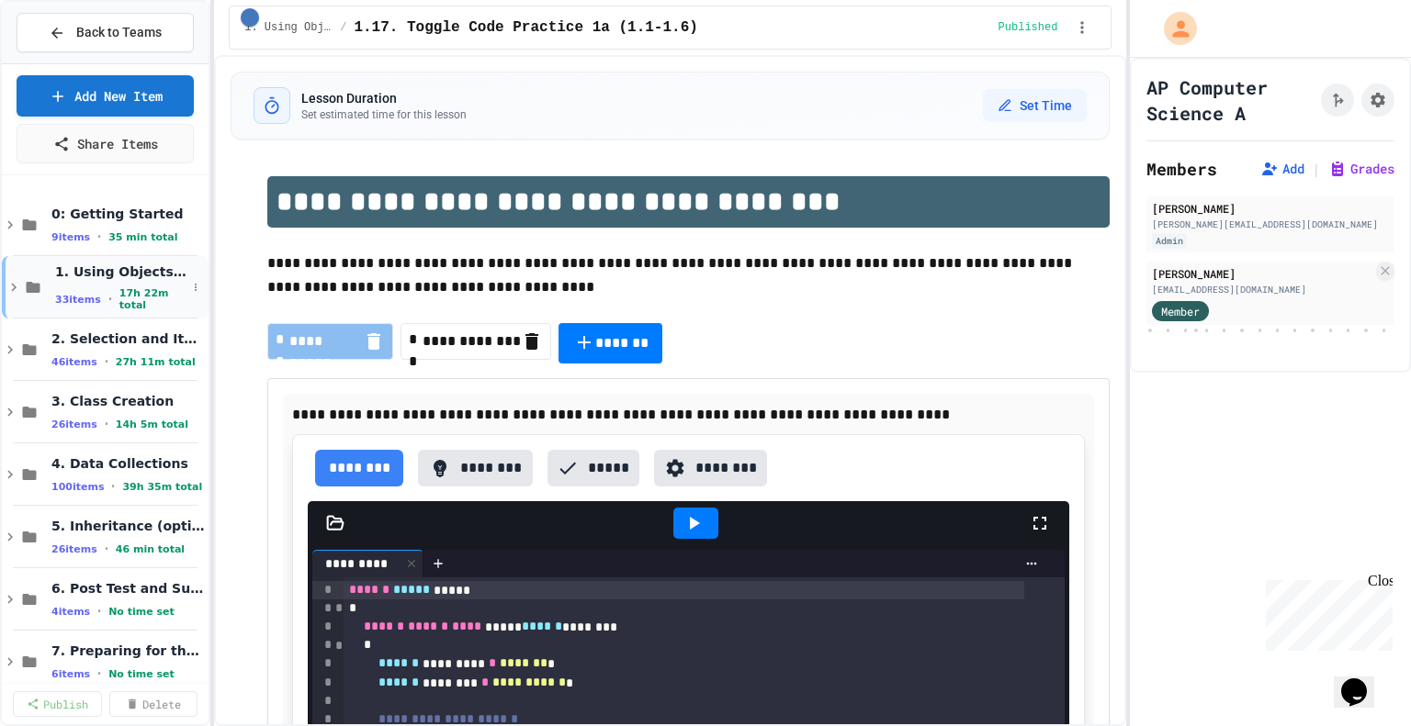
click at [79, 276] on span "1. Using Objects and Methods" at bounding box center [120, 272] width 131 height 17
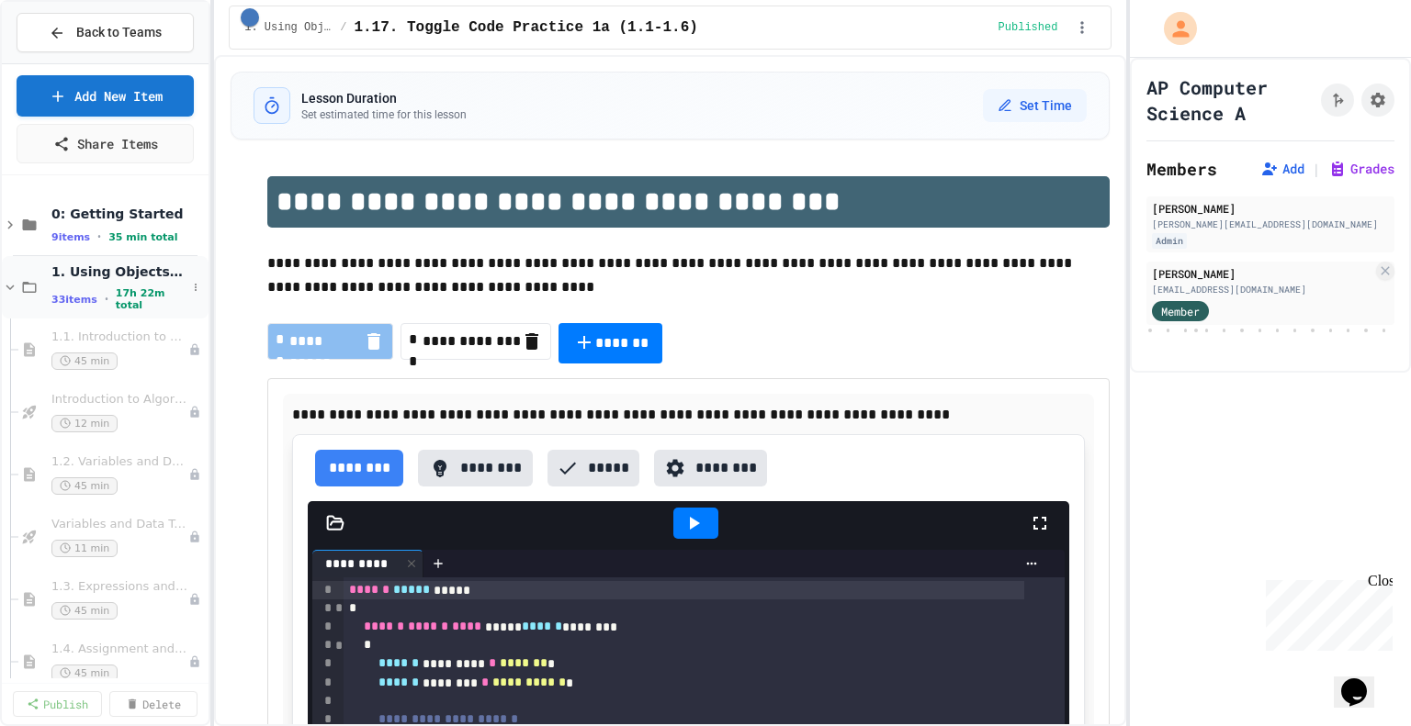
click at [55, 294] on span "33 items" at bounding box center [74, 300] width 46 height 12
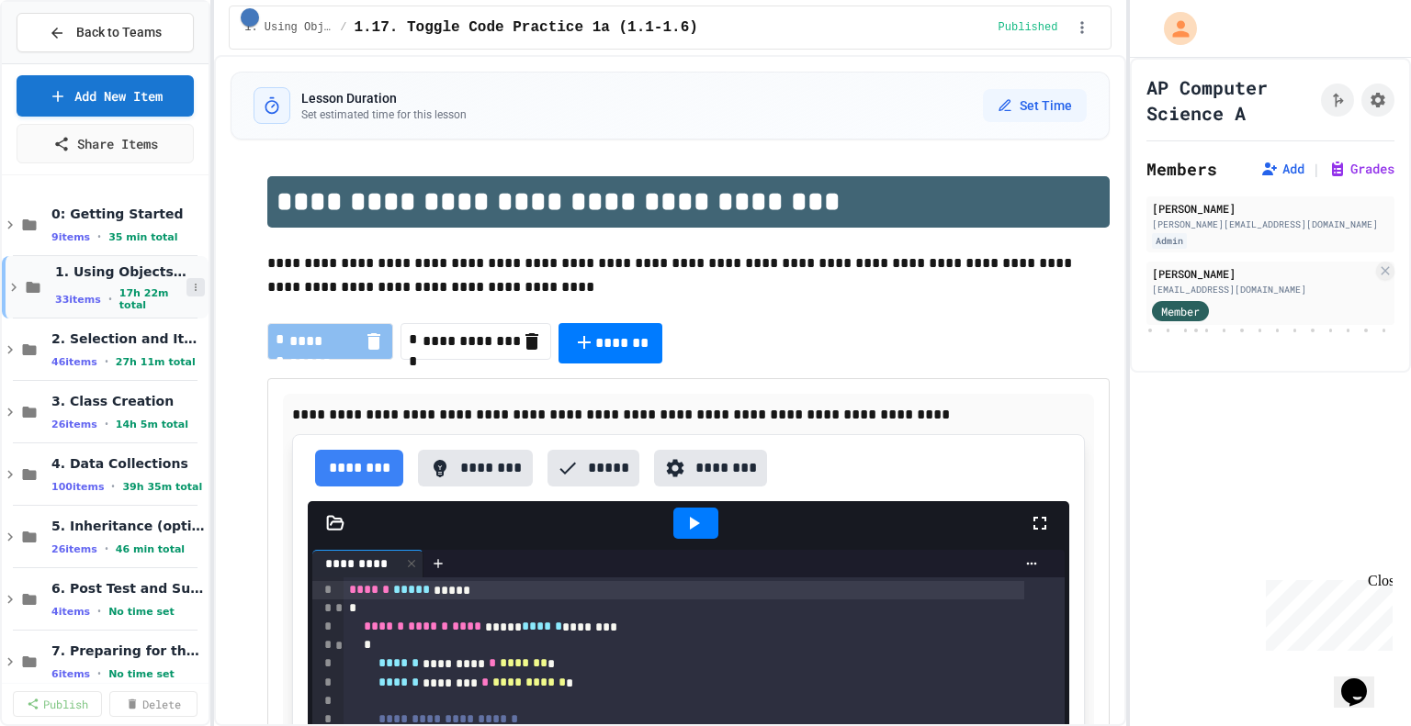
click at [195, 284] on icon at bounding box center [196, 287] width 2 height 7
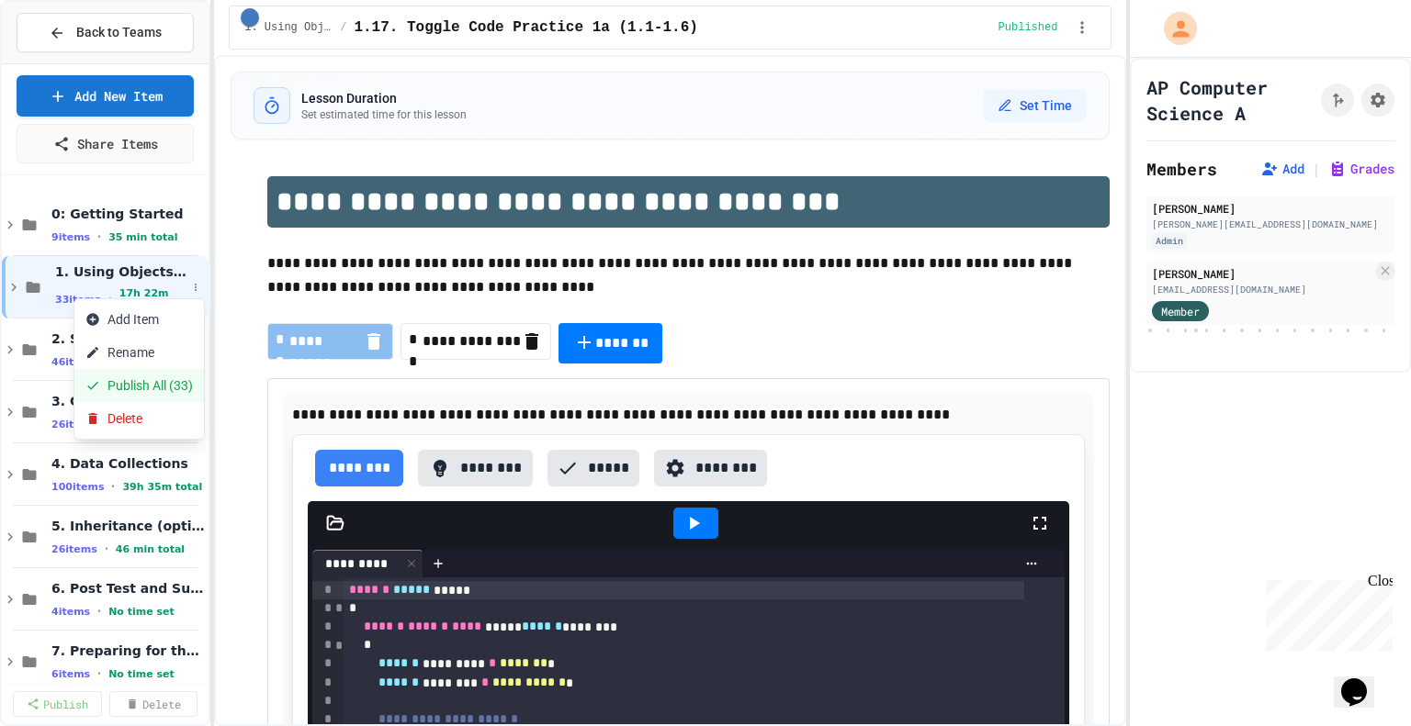
click at [139, 393] on button "Publish All (33)" at bounding box center [138, 385] width 129 height 33
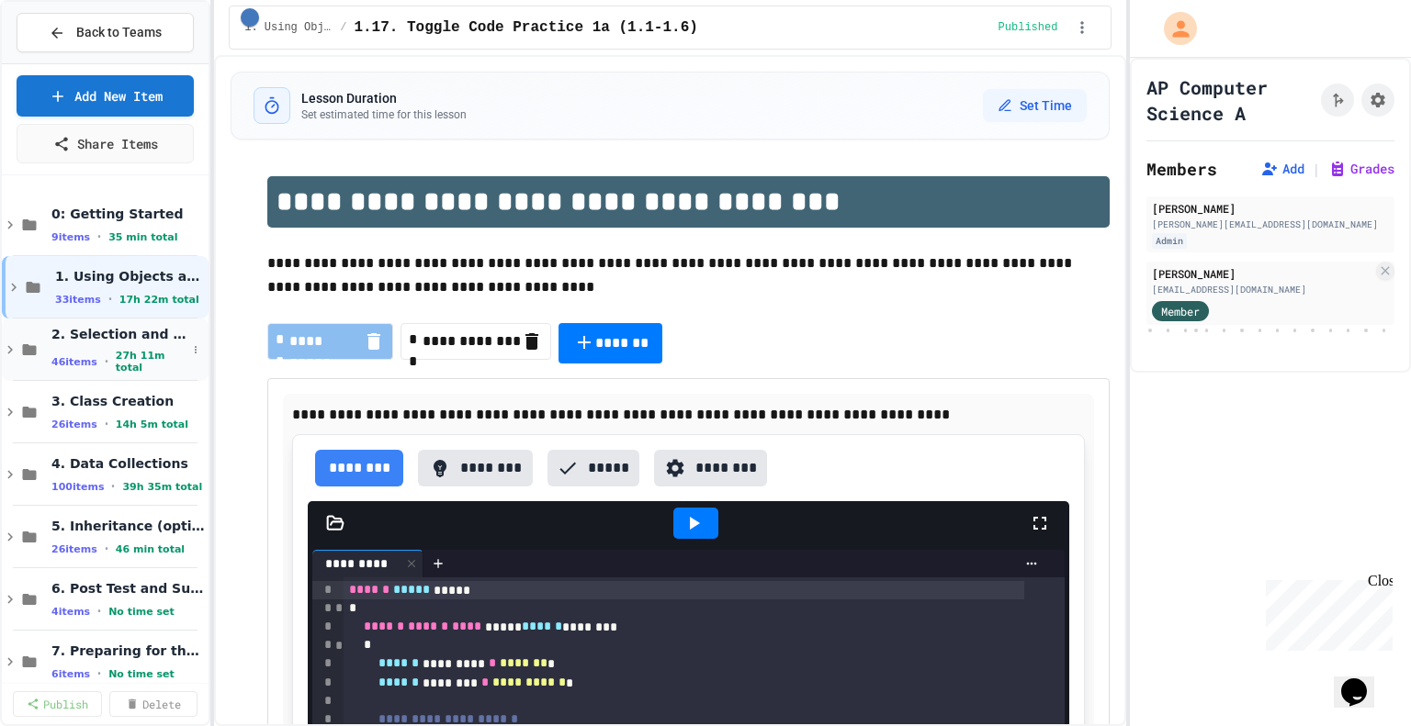
click at [10, 344] on icon at bounding box center [10, 350] width 17 height 17
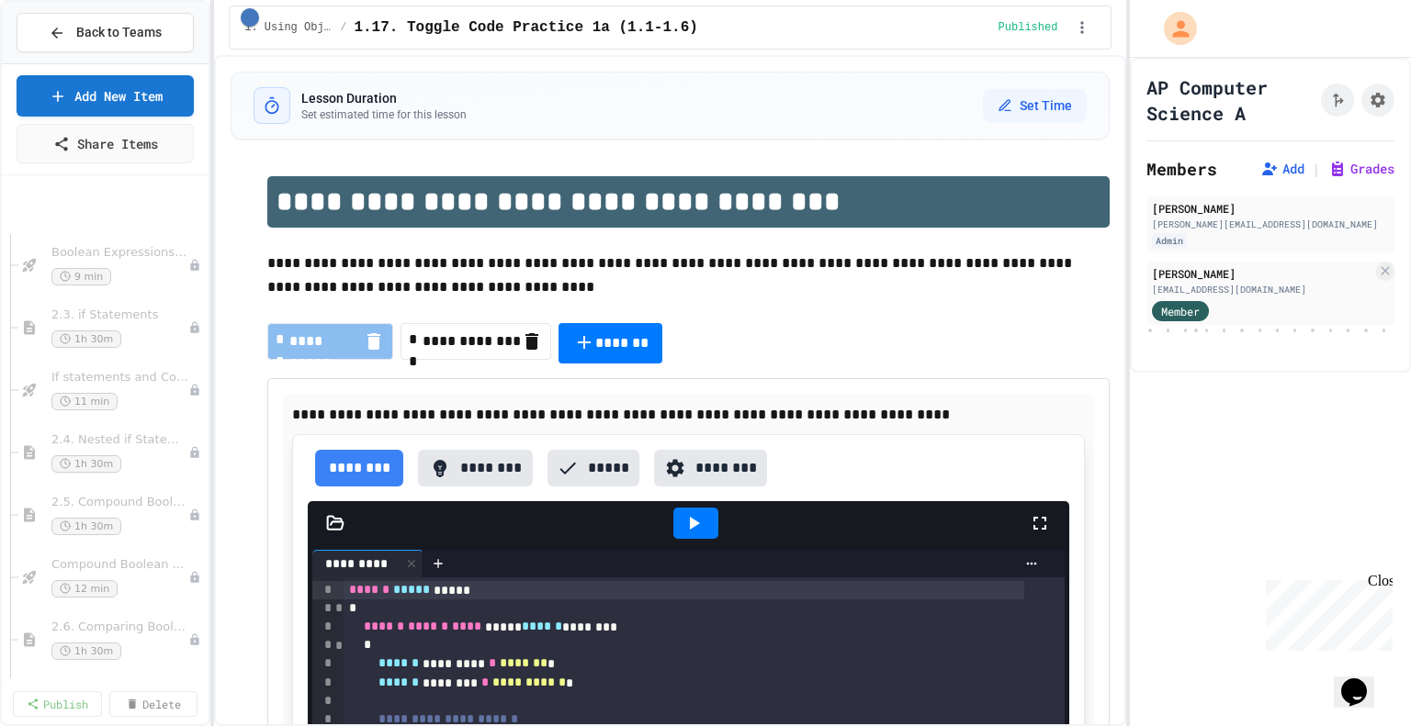
scroll to position [276, 0]
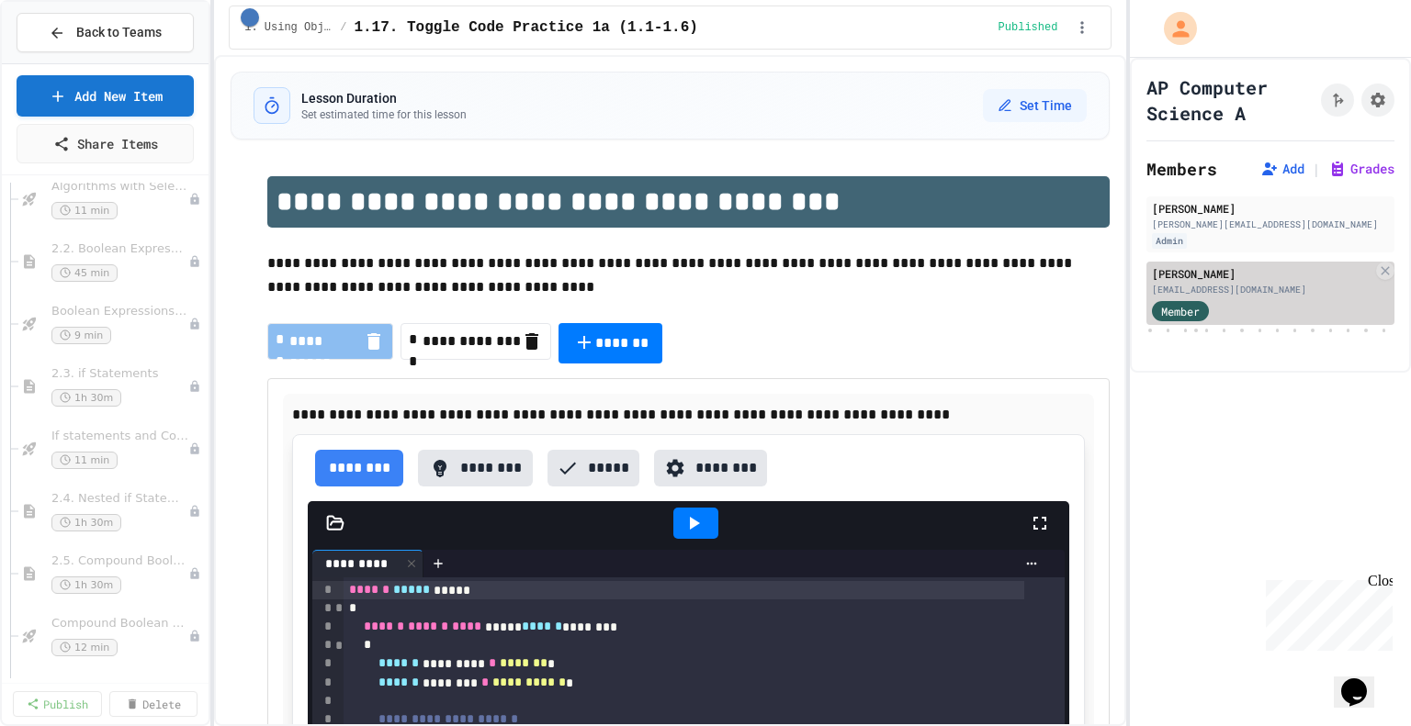
click at [1172, 317] on span "Member" at bounding box center [1180, 311] width 39 height 17
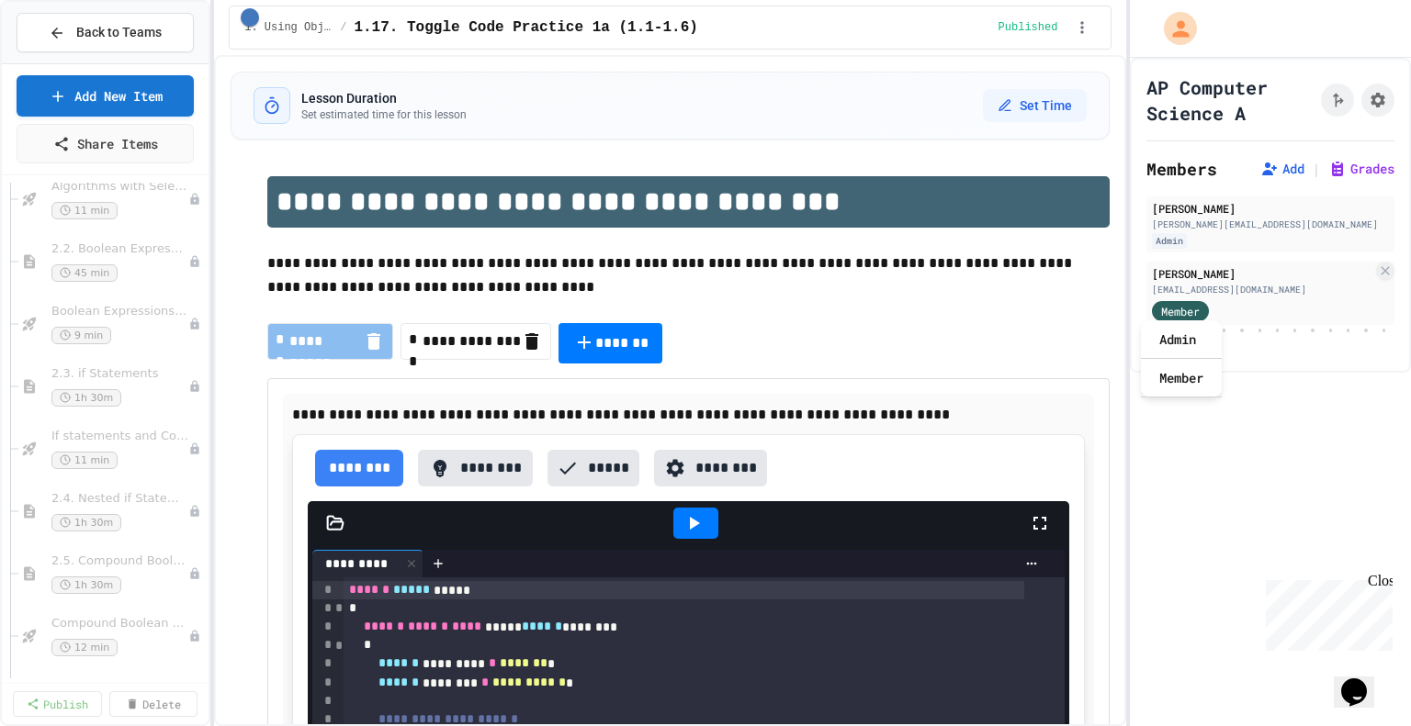
click at [1290, 401] on div "AP Computer Science A Members Add | Grades Nick Stankovich nstankovich@ndsj.org…" at bounding box center [1270, 392] width 281 height 669
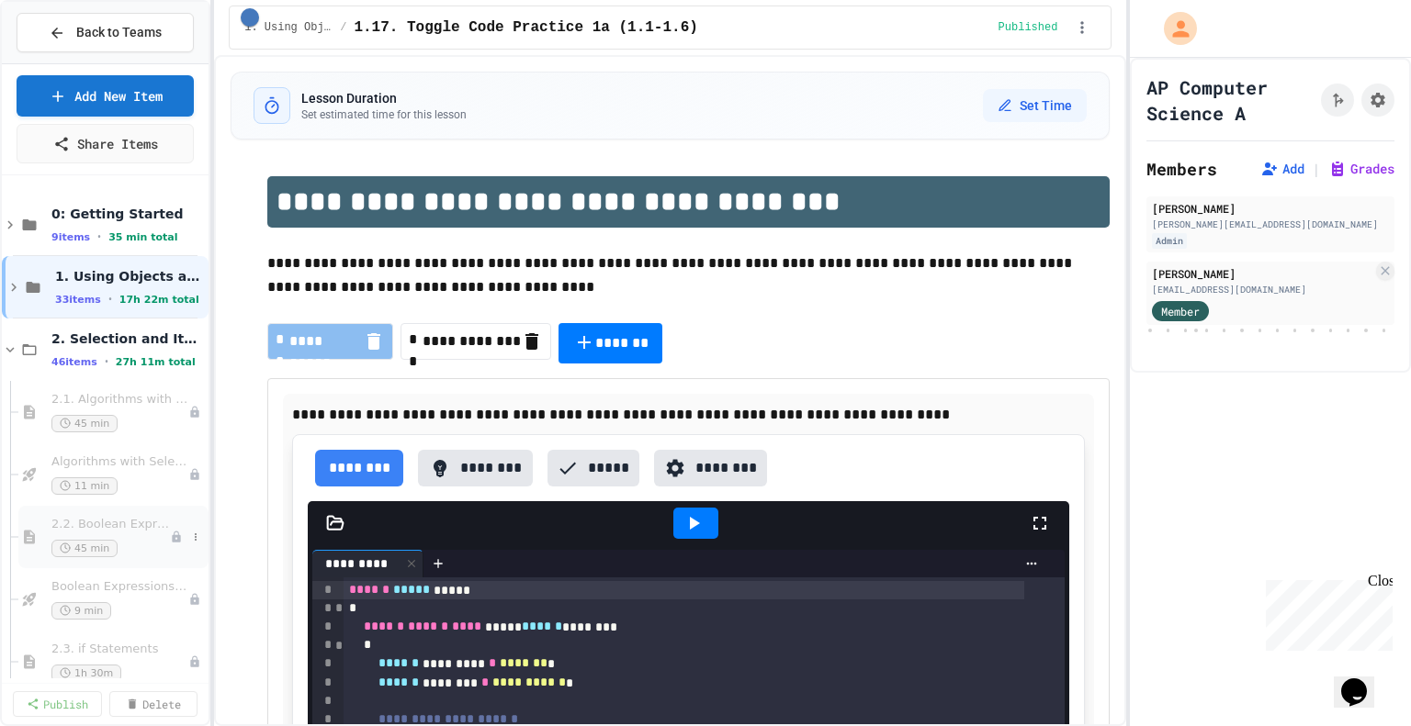
scroll to position [0, 0]
click at [190, 223] on icon at bounding box center [195, 224] width 11 height 11
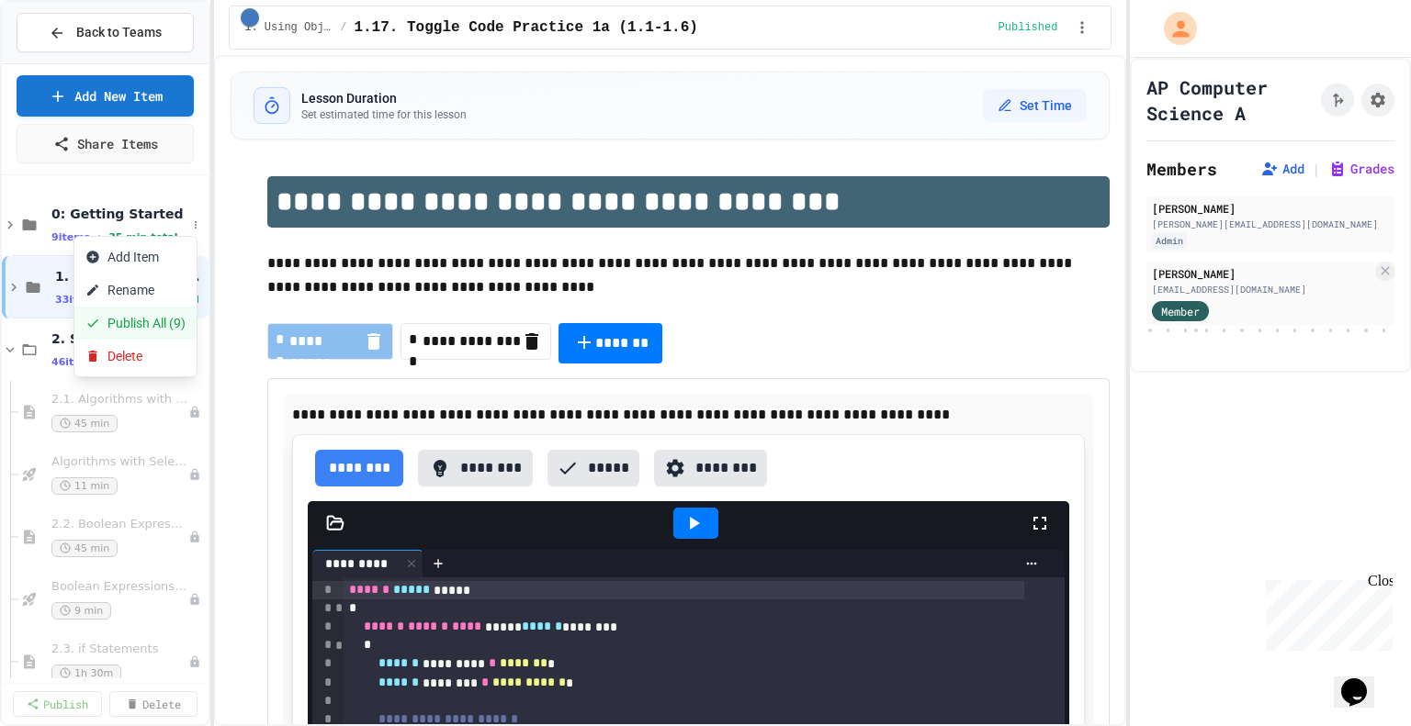
click at [143, 321] on button "Publish All (9)" at bounding box center [135, 323] width 122 height 33
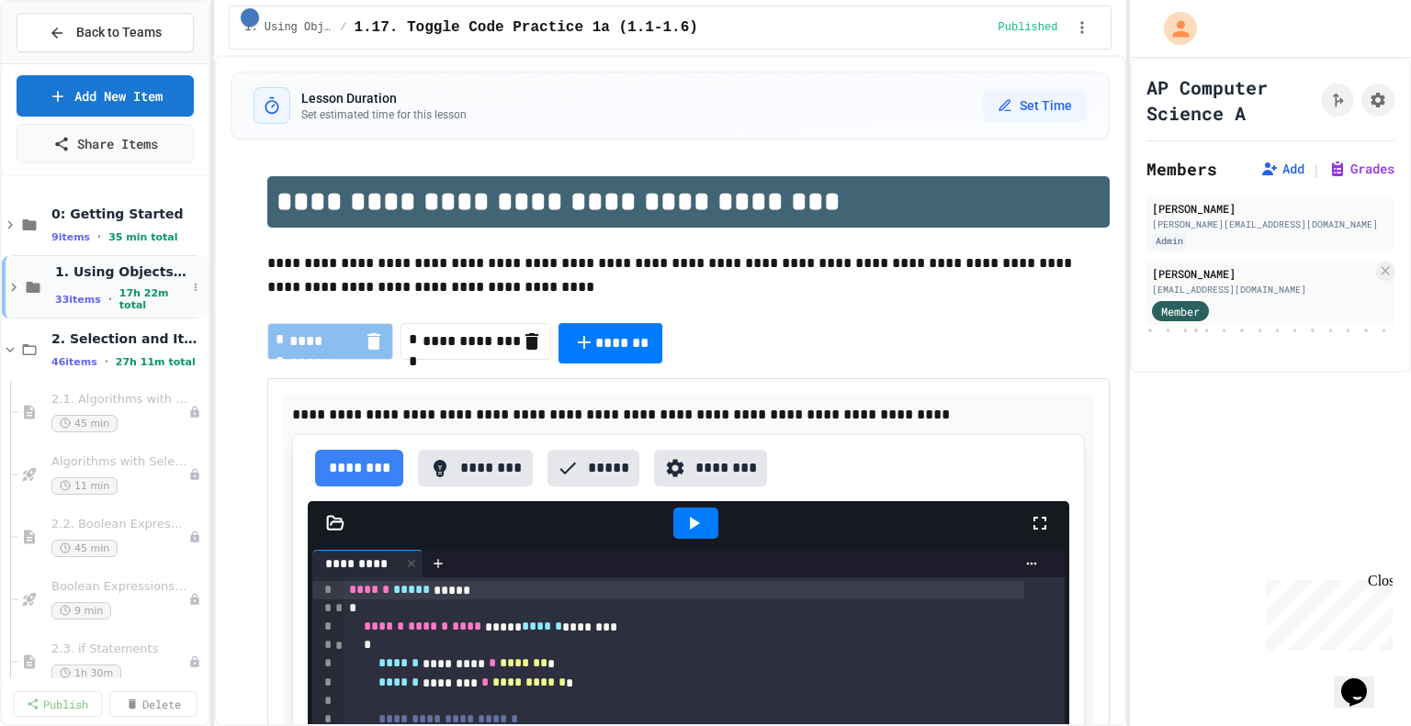
click at [19, 283] on icon at bounding box center [14, 287] width 17 height 17
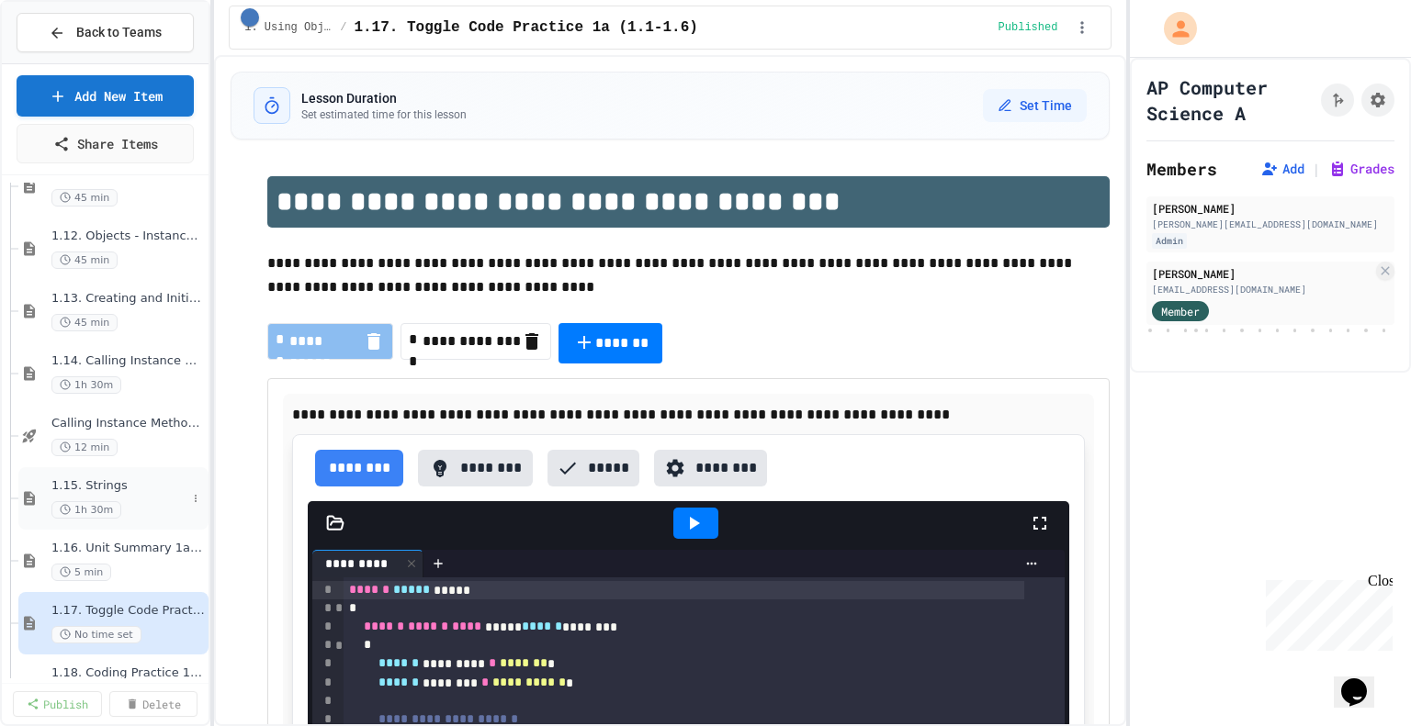
scroll to position [1161, 0]
click at [112, 361] on span "1.14. Calling Instance Methods" at bounding box center [118, 363] width 135 height 16
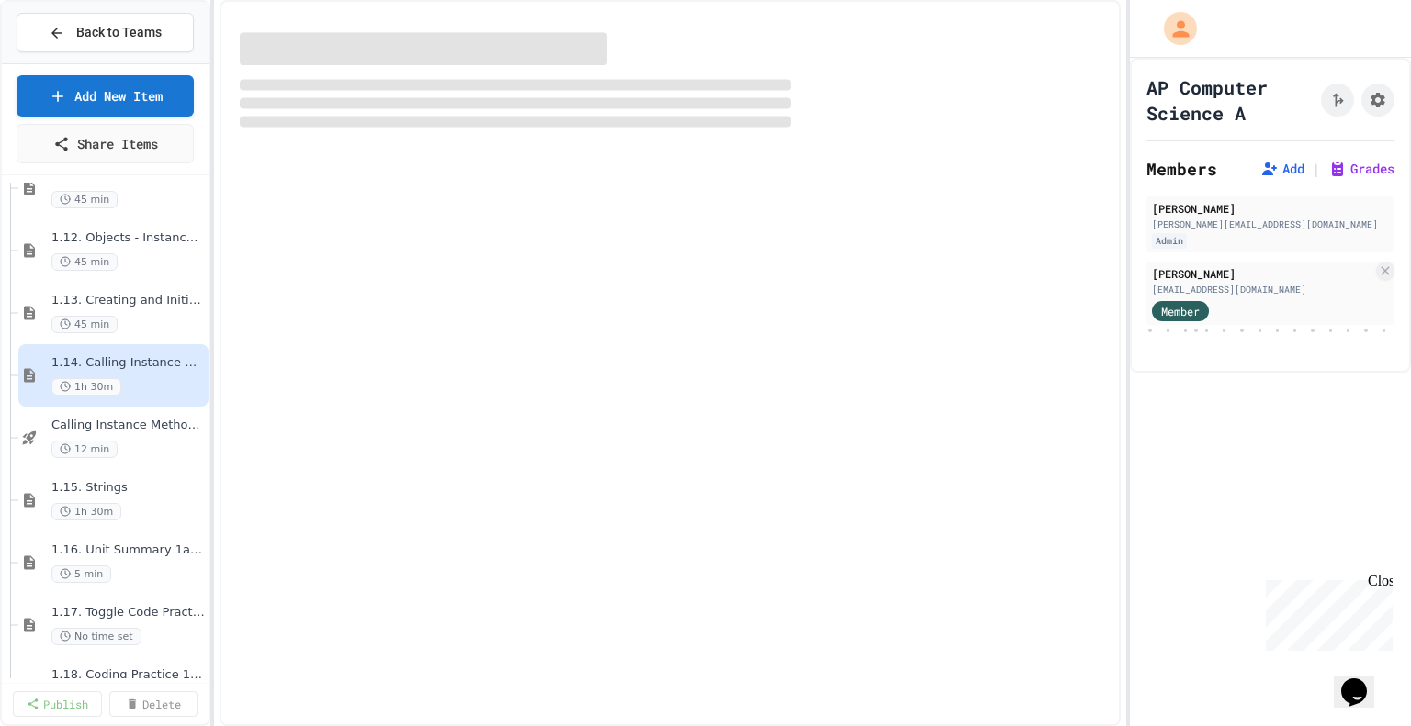
select select "***"
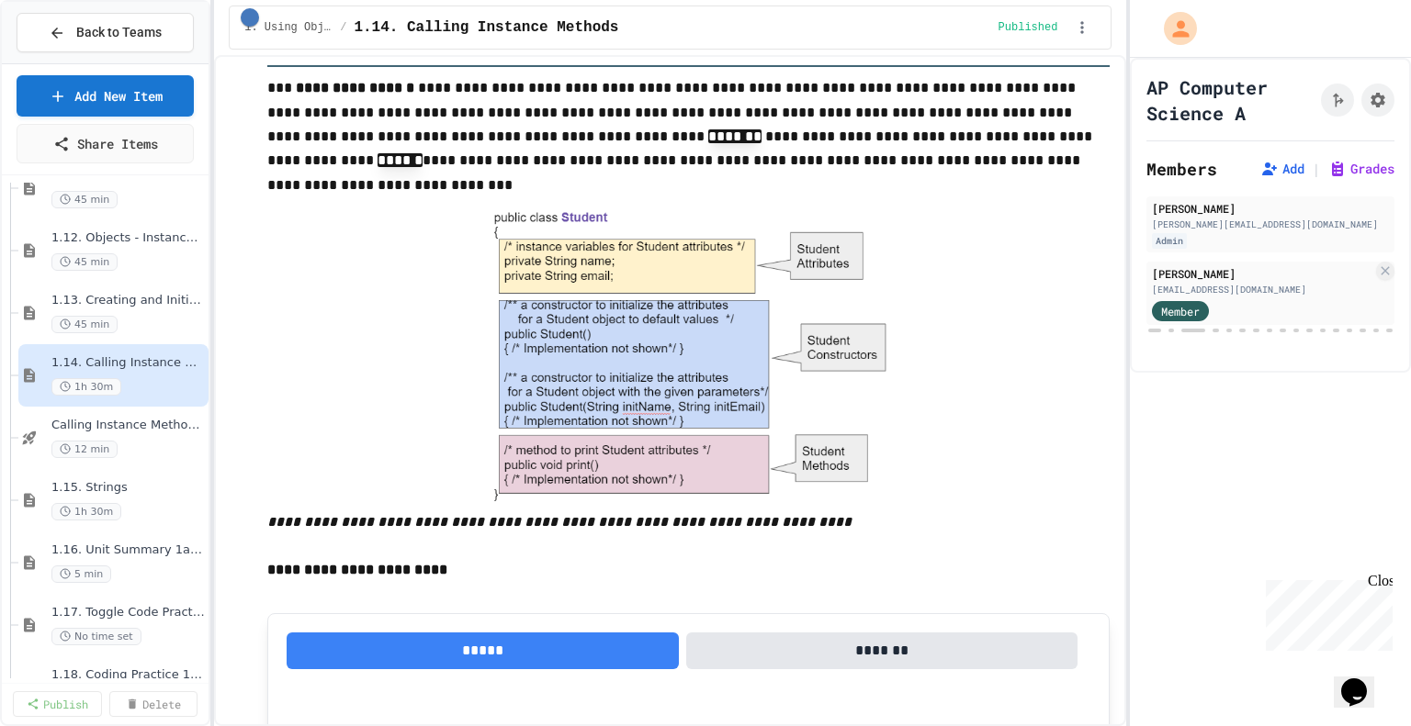
scroll to position [1134, 0]
click at [439, 462] on div at bounding box center [688, 354] width 842 height 313
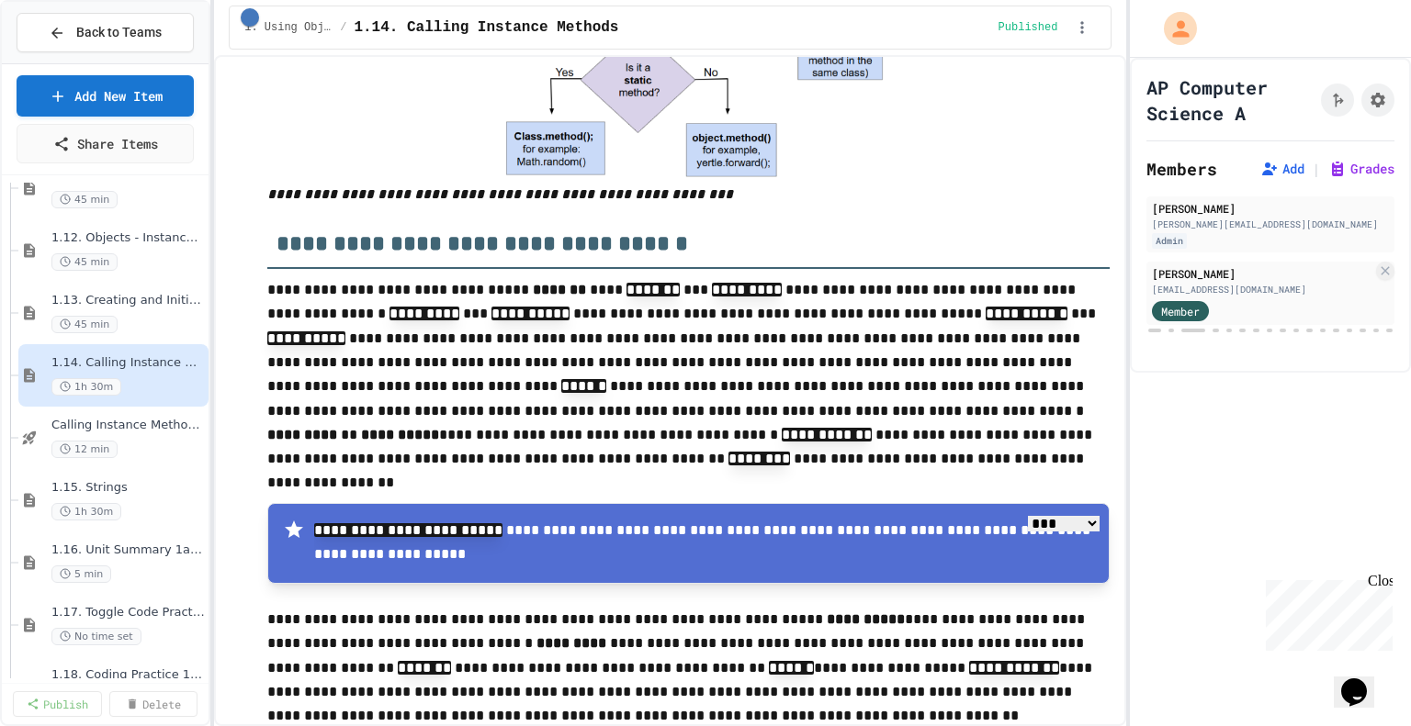
scroll to position [4388, 0]
